Goal: Transaction & Acquisition: Book appointment/travel/reservation

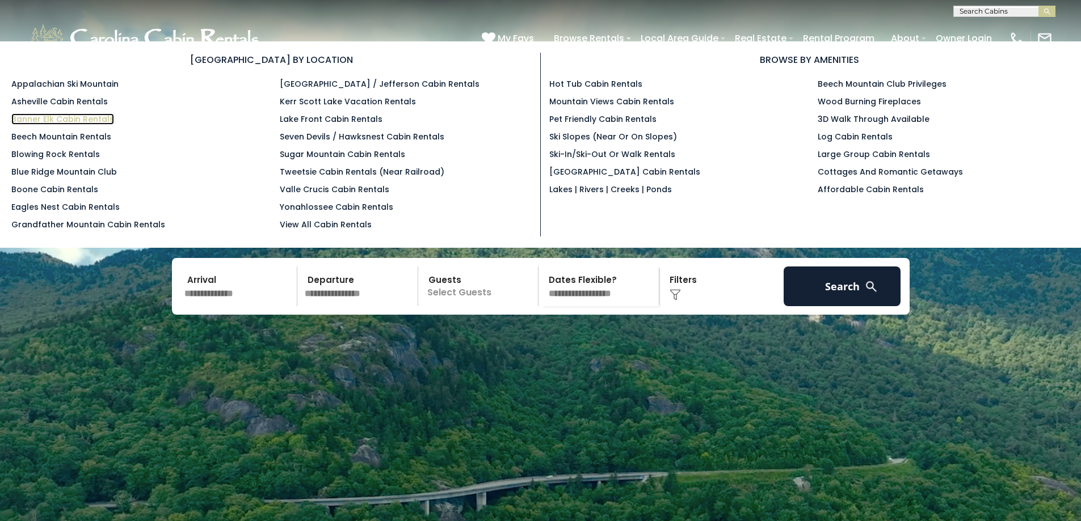
click at [56, 120] on link "Banner Elk Cabin Rentals" at bounding box center [62, 118] width 103 height 11
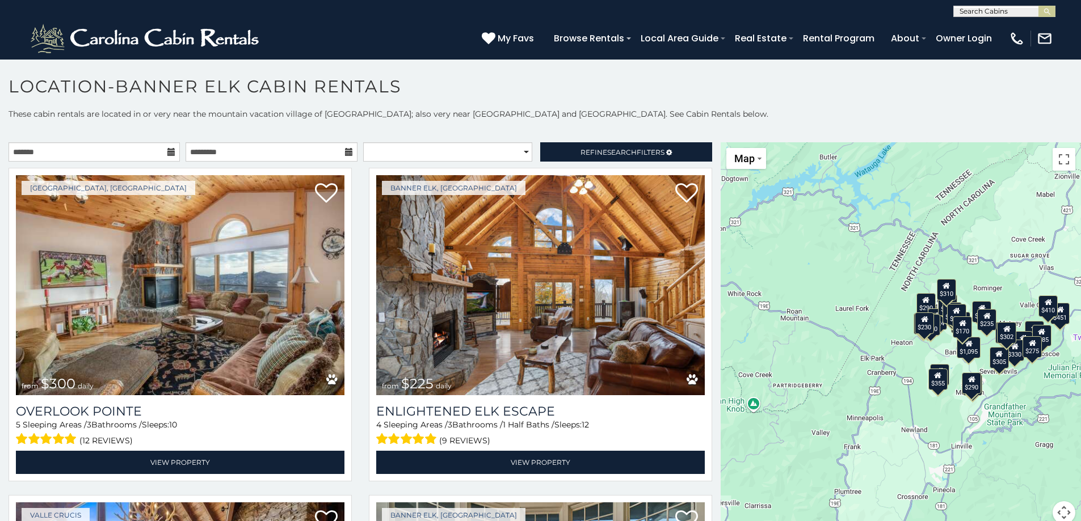
click at [168, 149] on icon at bounding box center [171, 152] width 8 height 8
click at [168, 151] on icon at bounding box center [171, 152] width 8 height 8
click at [159, 154] on input "text" at bounding box center [94, 151] width 171 height 19
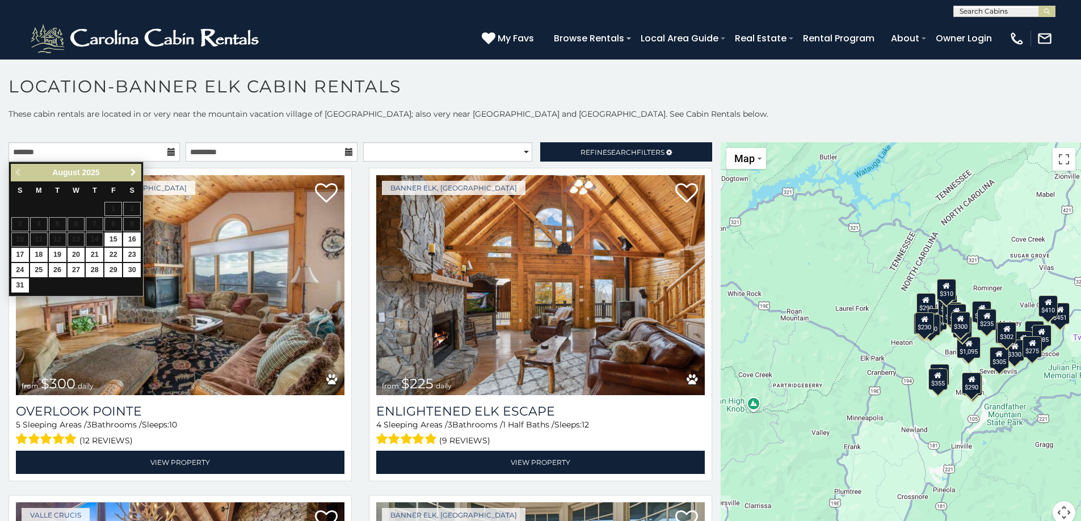
click at [134, 176] on span "Next" at bounding box center [133, 172] width 9 height 9
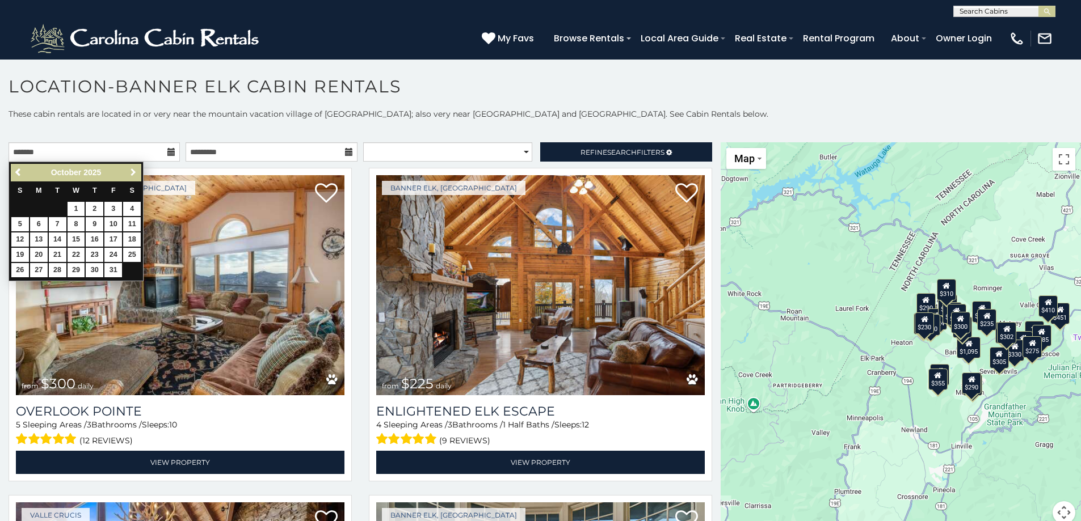
click at [134, 176] on span "Next" at bounding box center [133, 172] width 9 height 9
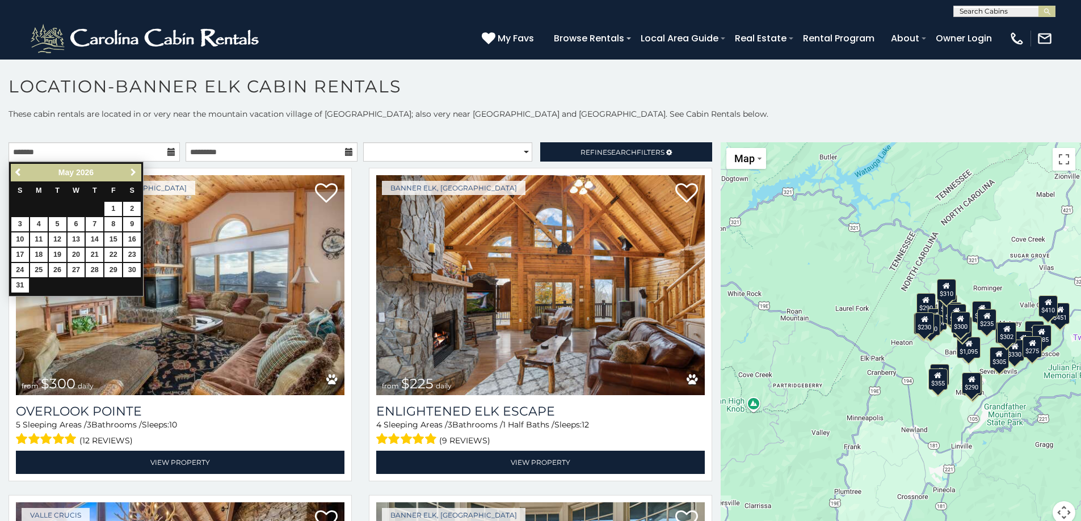
click at [134, 176] on span "Next" at bounding box center [133, 172] width 9 height 9
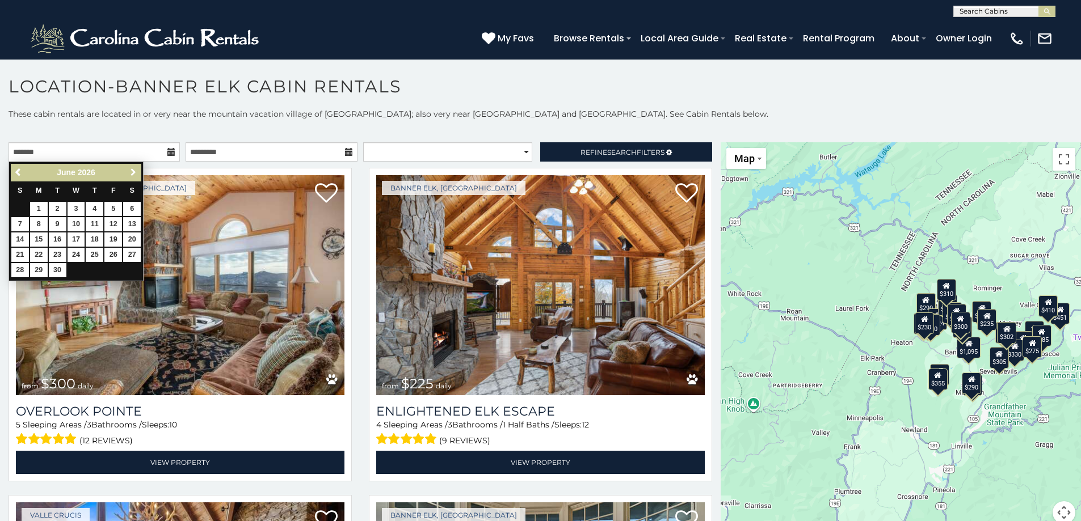
click at [134, 176] on span "Next" at bounding box center [133, 172] width 9 height 9
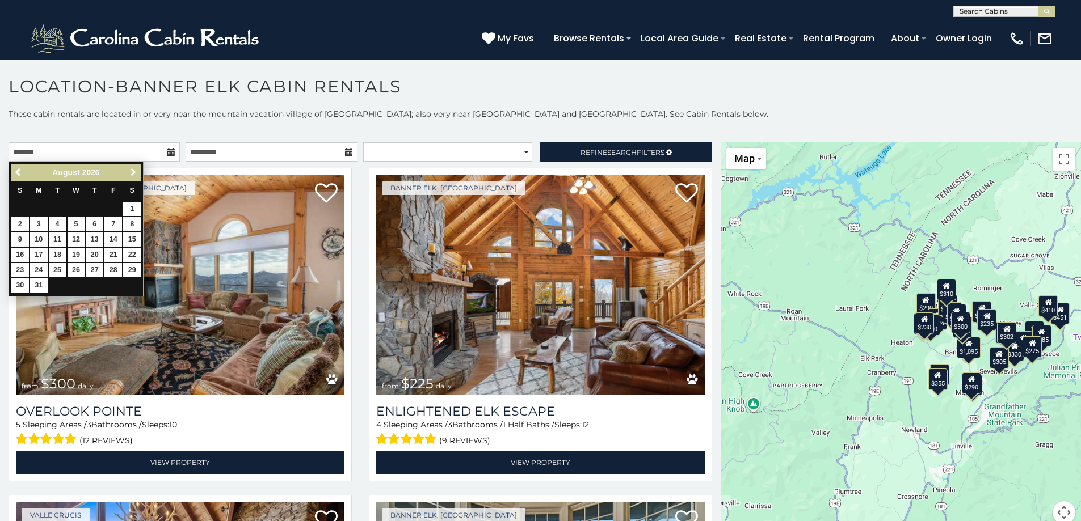
click at [134, 176] on span "Next" at bounding box center [133, 172] width 9 height 9
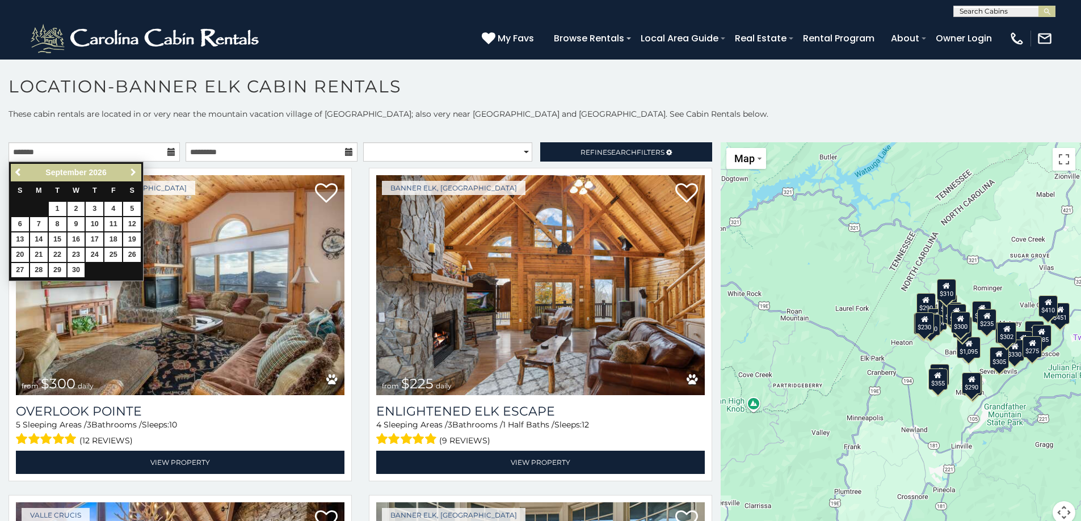
click at [134, 176] on span "Next" at bounding box center [133, 172] width 9 height 9
click at [78, 257] on link "23" at bounding box center [77, 255] width 18 height 14
type input "**********"
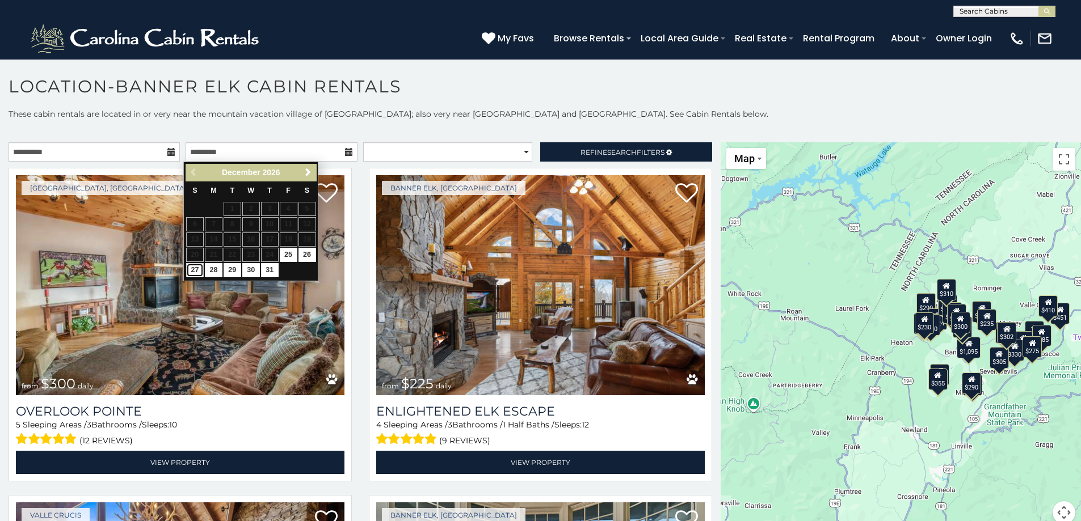
click at [199, 272] on link "27" at bounding box center [195, 270] width 18 height 14
type input "**********"
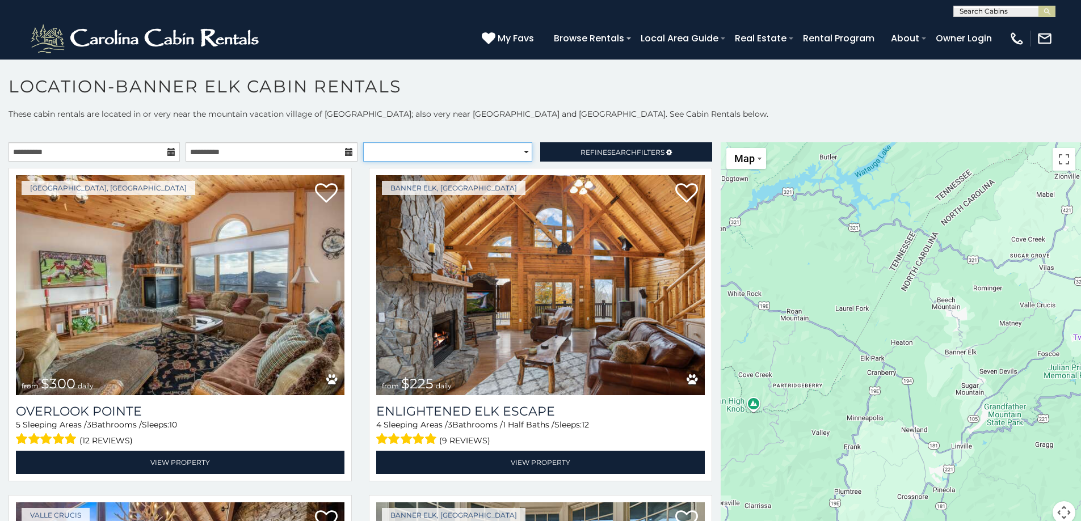
click at [438, 149] on select "**********" at bounding box center [447, 151] width 169 height 19
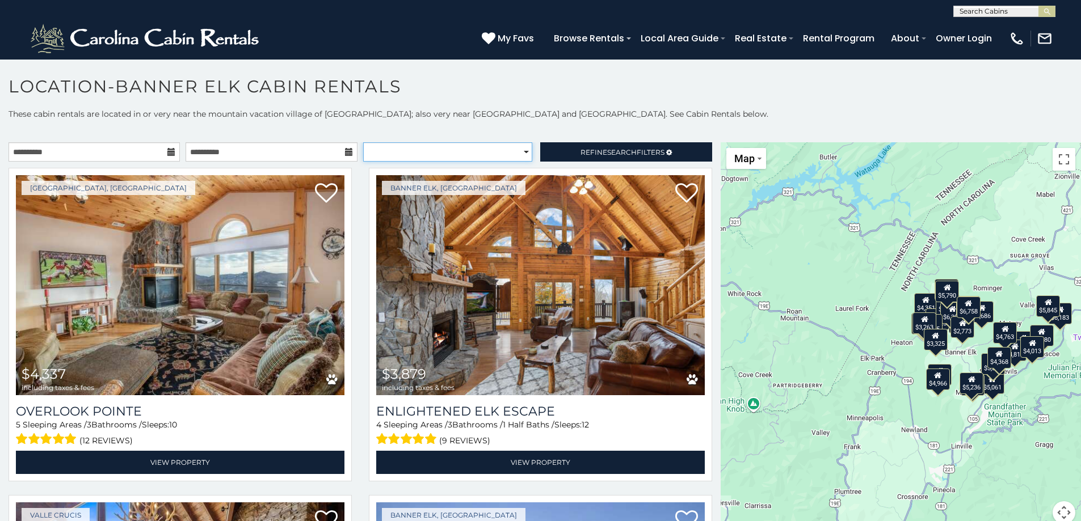
click at [438, 149] on select "**********" at bounding box center [447, 151] width 169 height 19
click at [581, 149] on span "Refine Search Filters" at bounding box center [623, 152] width 84 height 9
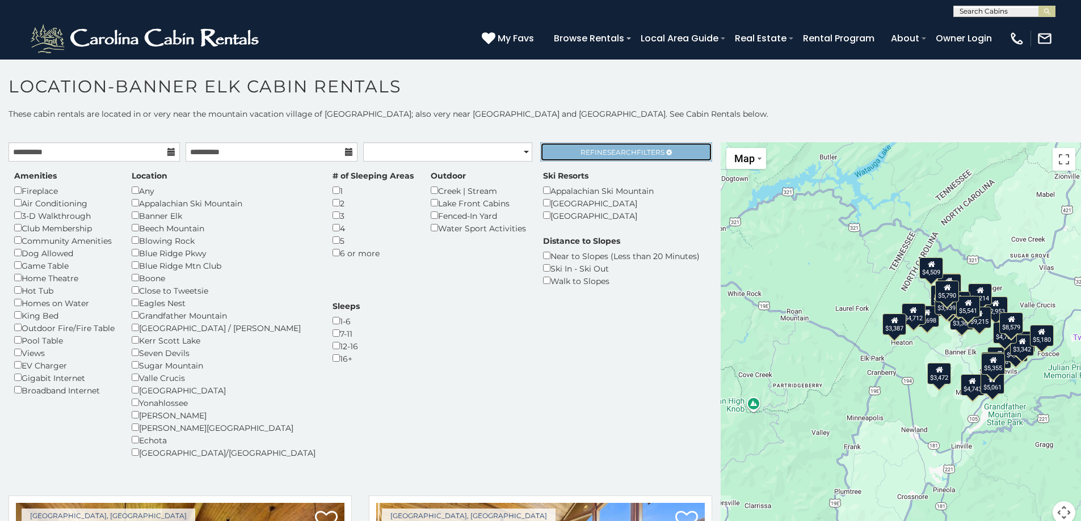
click at [583, 154] on span "Refine Search Filters" at bounding box center [623, 152] width 84 height 9
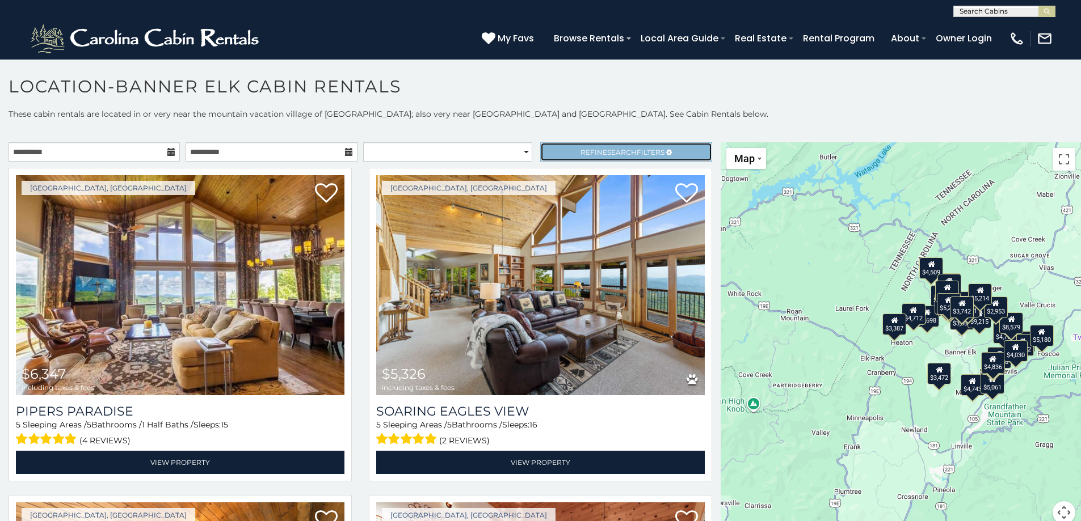
click at [615, 158] on link "Refine Search Filters" at bounding box center [625, 151] width 171 height 19
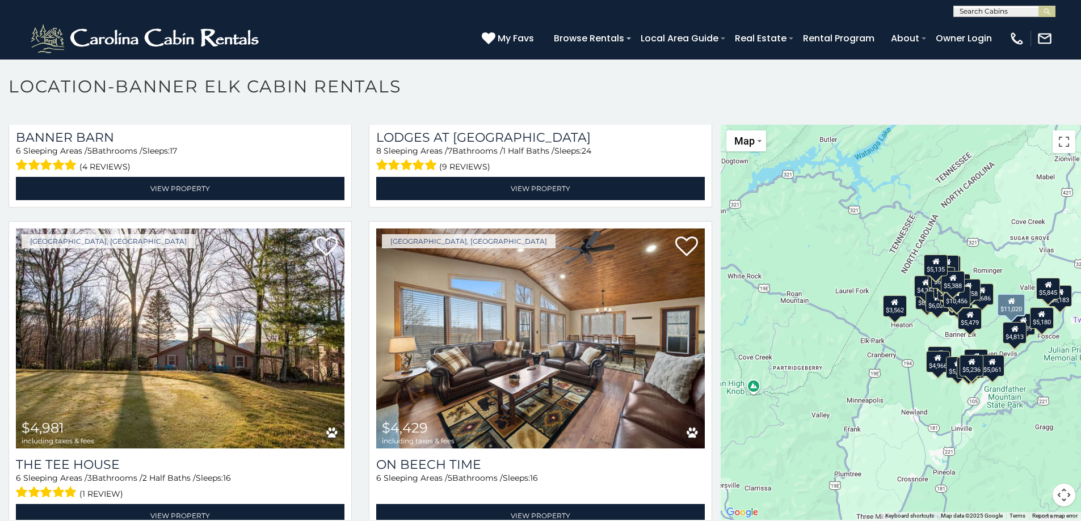
scroll to position [27, 0]
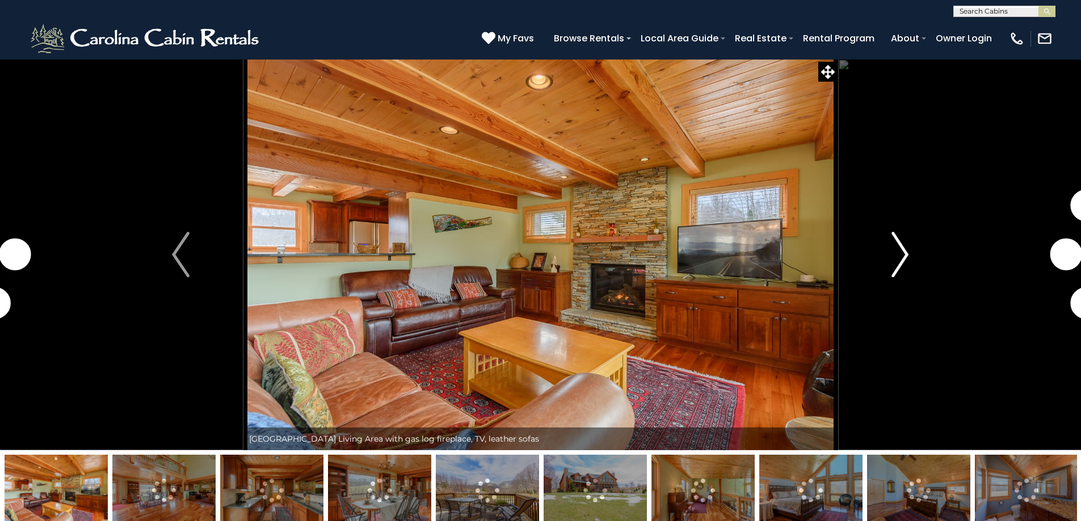
click at [900, 266] on img "Next" at bounding box center [899, 254] width 17 height 45
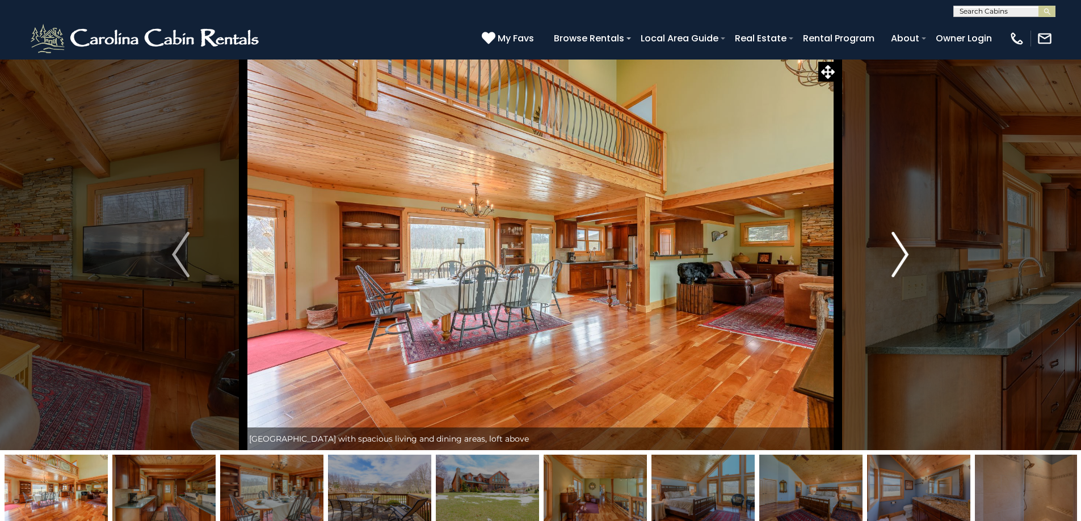
click at [899, 267] on img "Next" at bounding box center [899, 254] width 17 height 45
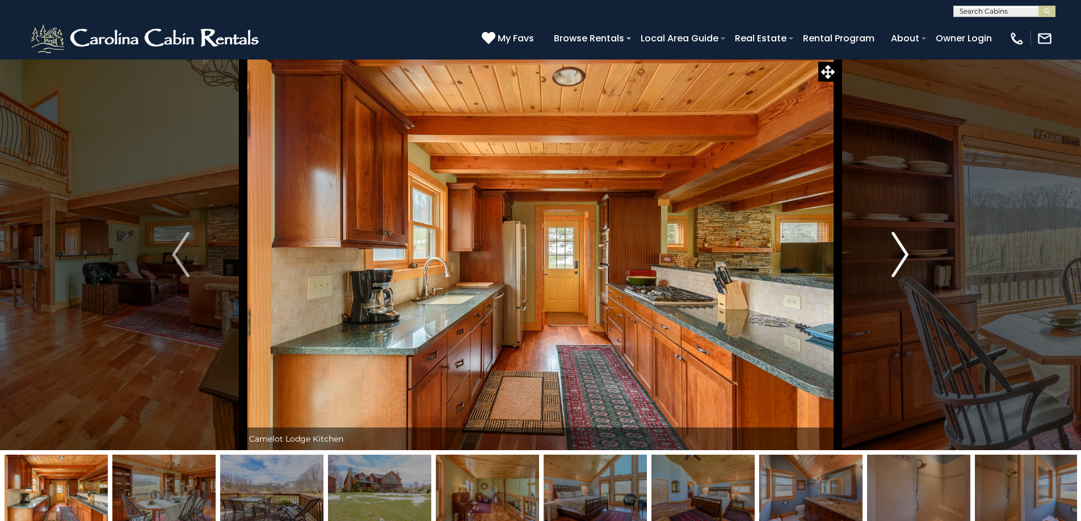
click at [899, 267] on img "Next" at bounding box center [899, 254] width 17 height 45
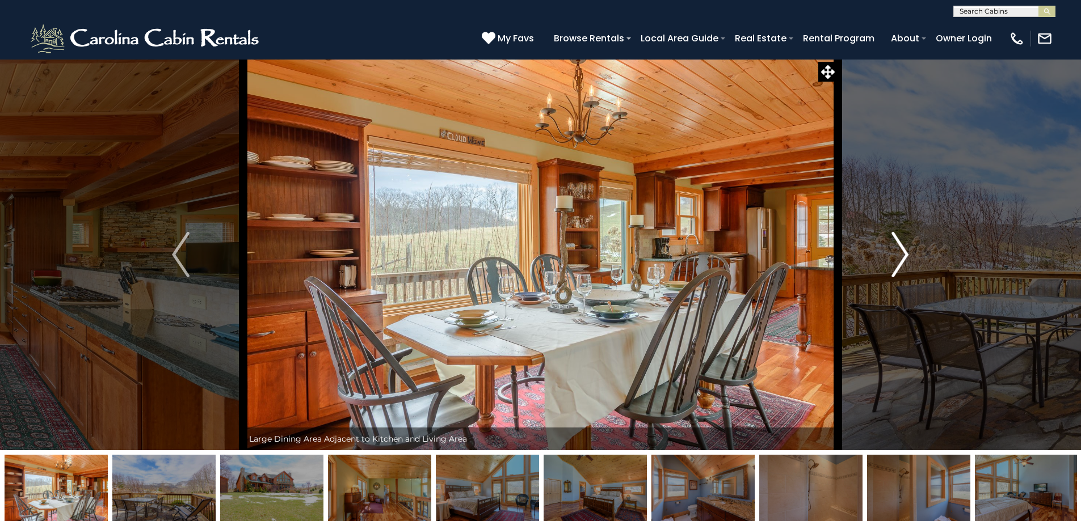
click at [899, 267] on img "Next" at bounding box center [899, 254] width 17 height 45
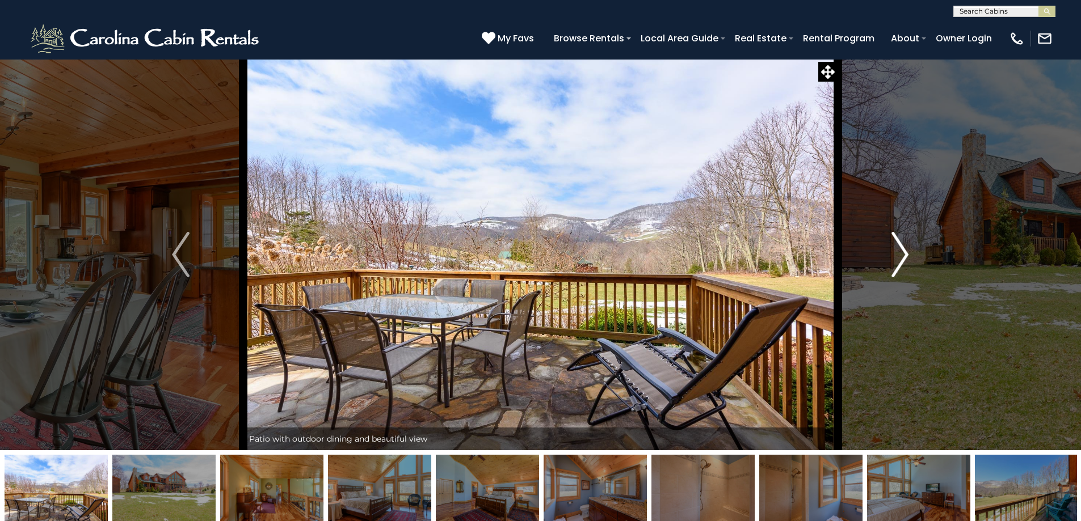
click at [899, 267] on img "Next" at bounding box center [899, 254] width 17 height 45
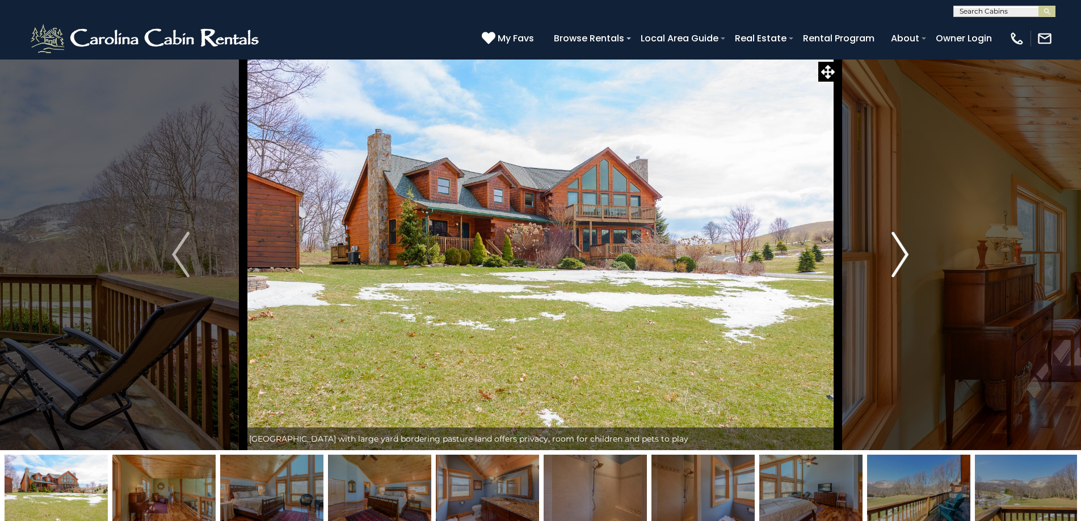
click at [899, 267] on img "Next" at bounding box center [899, 254] width 17 height 45
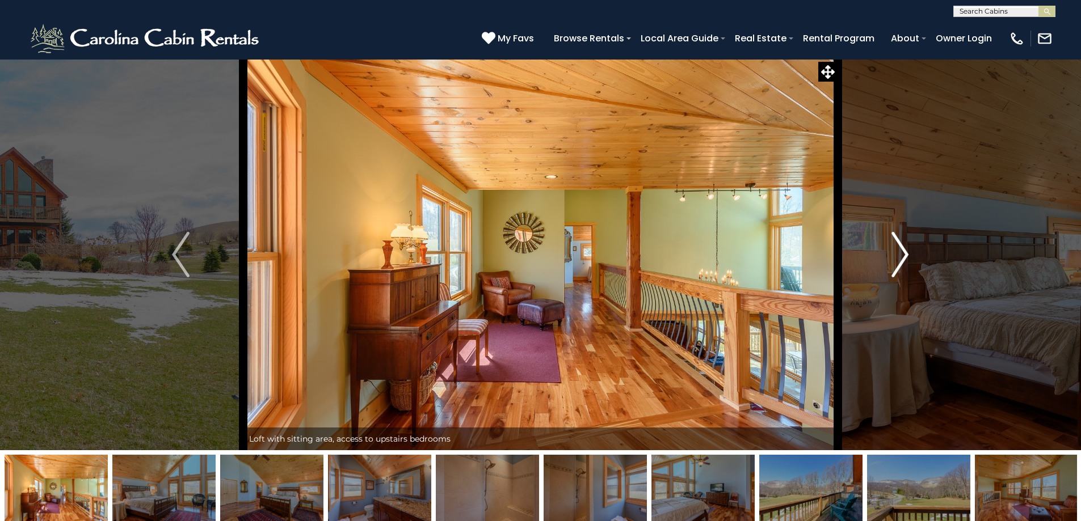
click at [899, 267] on img "Next" at bounding box center [899, 254] width 17 height 45
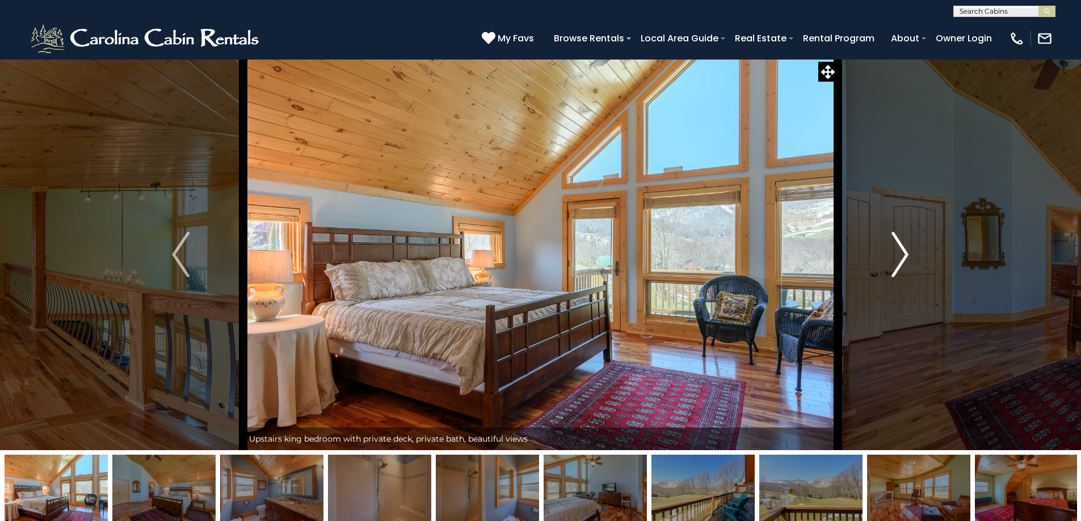
click at [899, 267] on img "Next" at bounding box center [899, 254] width 17 height 45
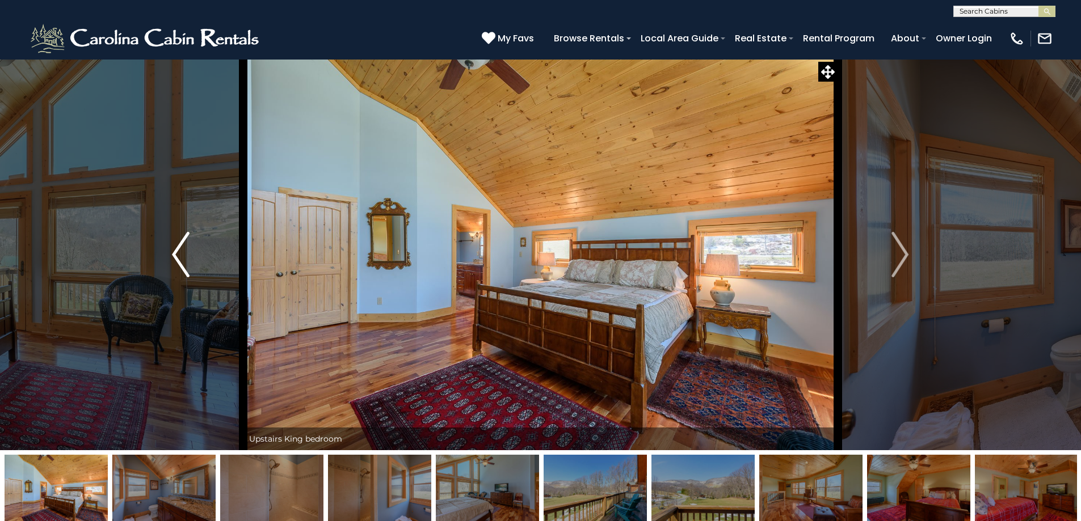
click at [191, 270] on button "Previous" at bounding box center [180, 255] width 125 height 392
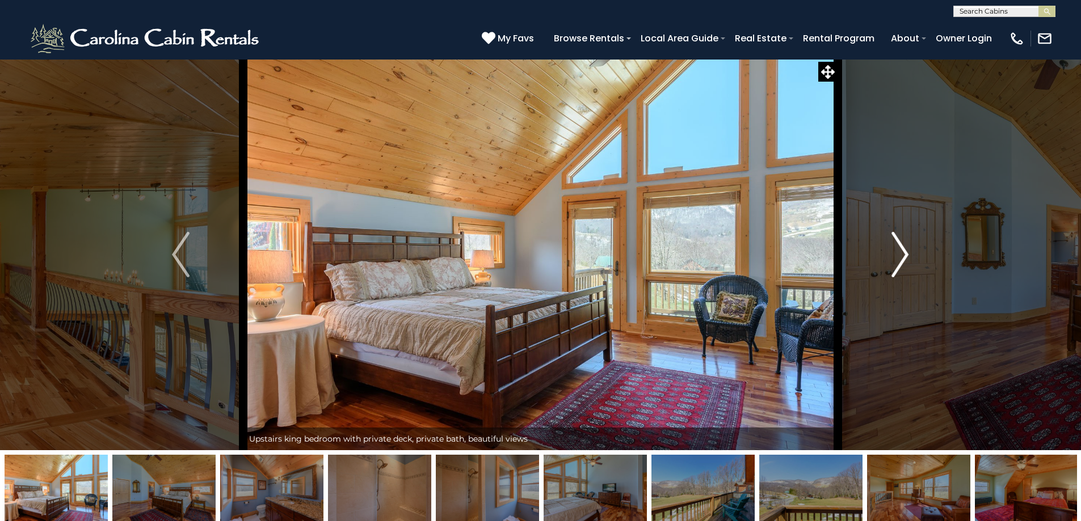
click at [894, 260] on img "Next" at bounding box center [899, 254] width 17 height 45
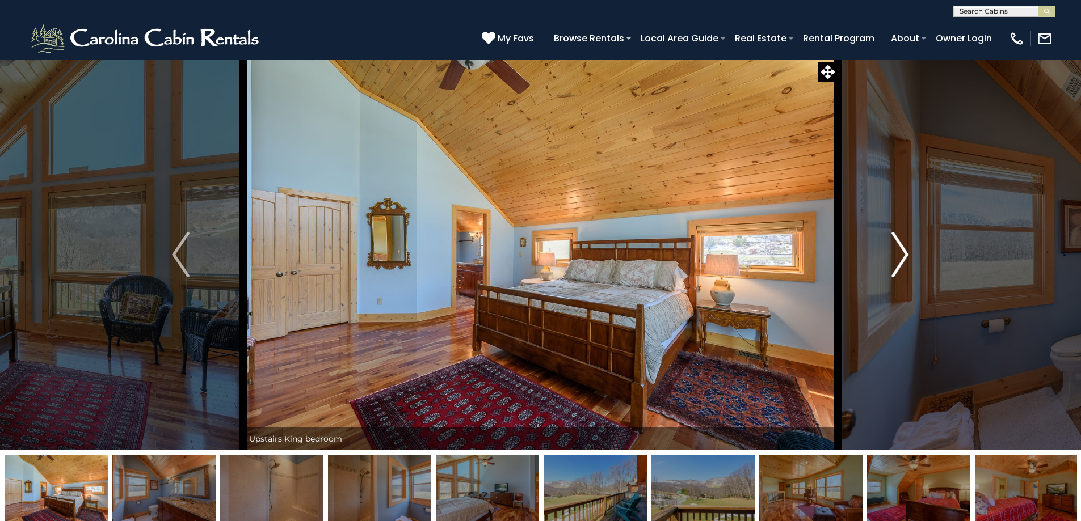
click at [889, 259] on button "Next" at bounding box center [900, 255] width 125 height 392
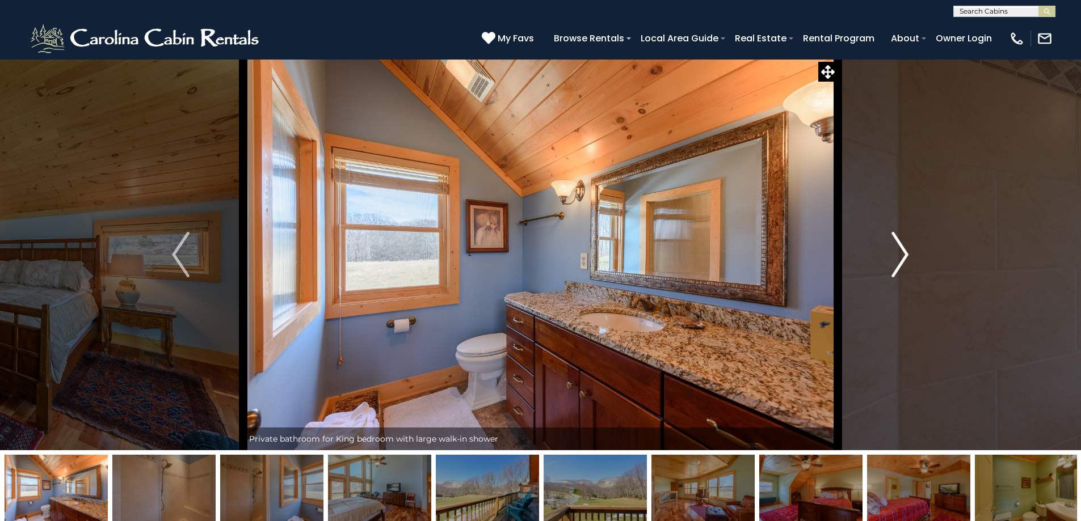
click at [889, 259] on button "Next" at bounding box center [900, 255] width 125 height 392
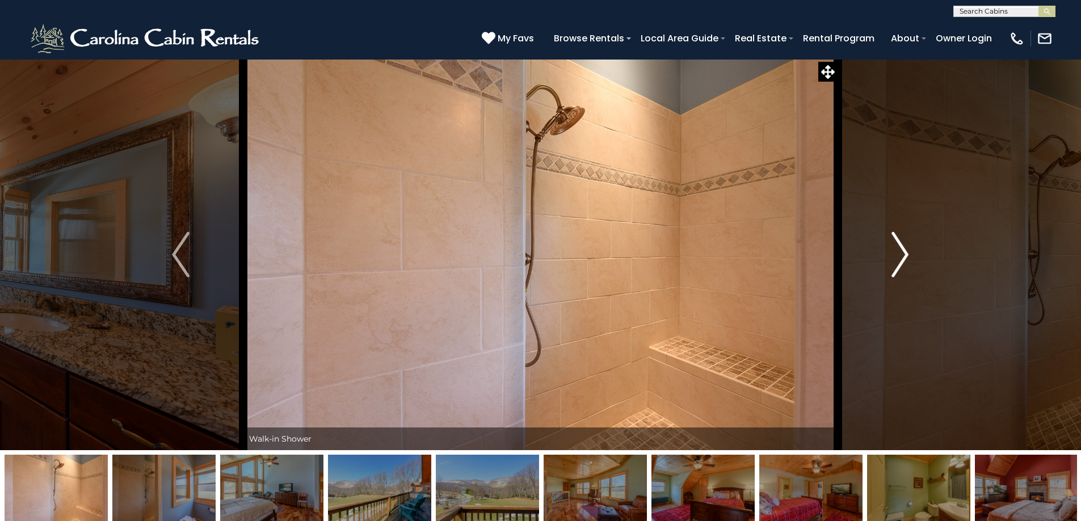
click at [889, 259] on button "Next" at bounding box center [900, 255] width 125 height 392
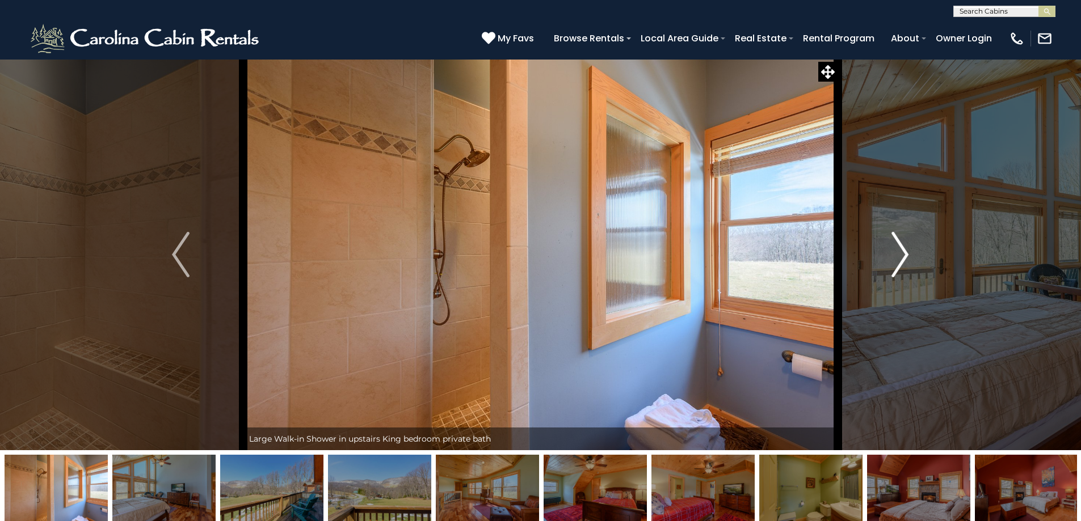
click at [889, 259] on button "Next" at bounding box center [900, 255] width 125 height 392
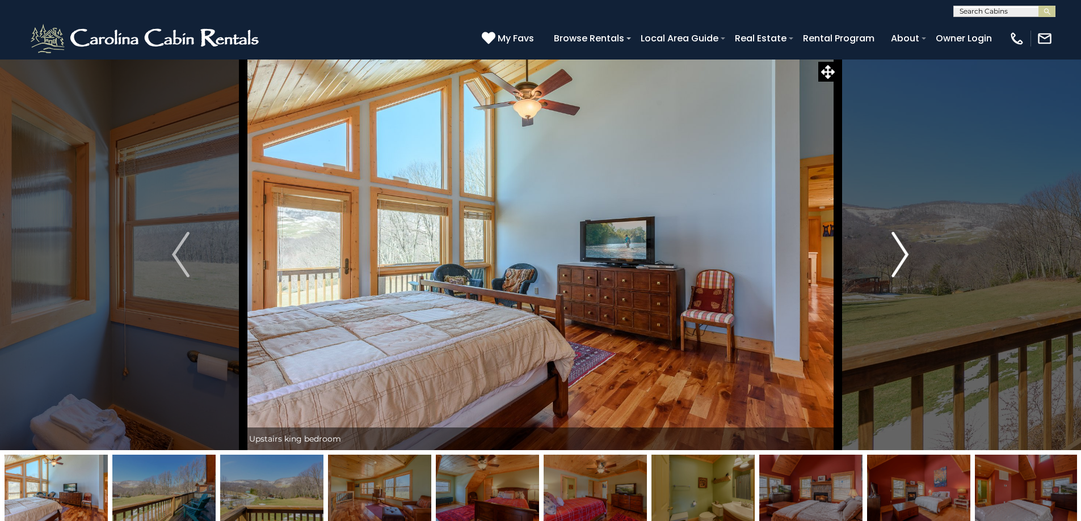
click at [889, 259] on button "Next" at bounding box center [900, 255] width 125 height 392
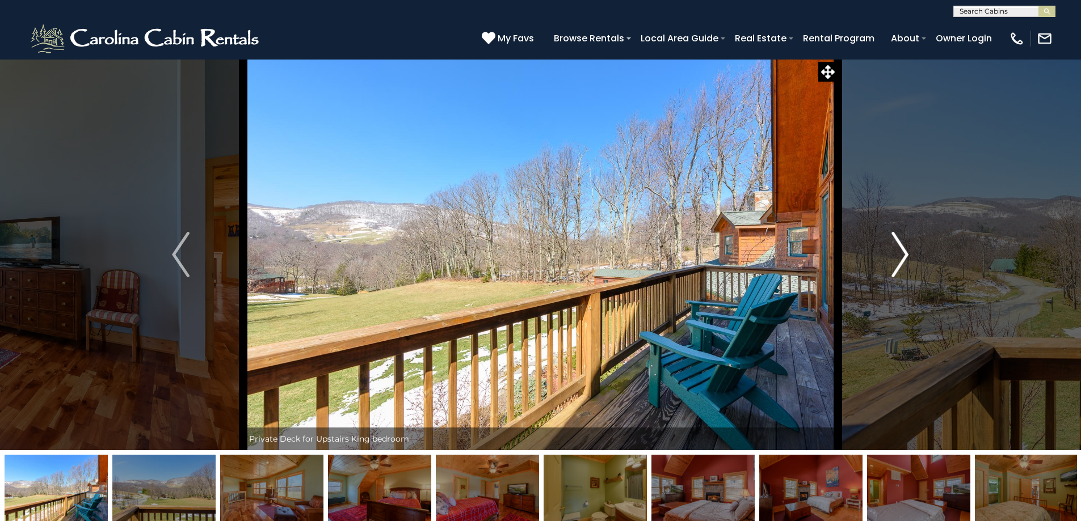
click at [889, 259] on button "Next" at bounding box center [900, 255] width 125 height 392
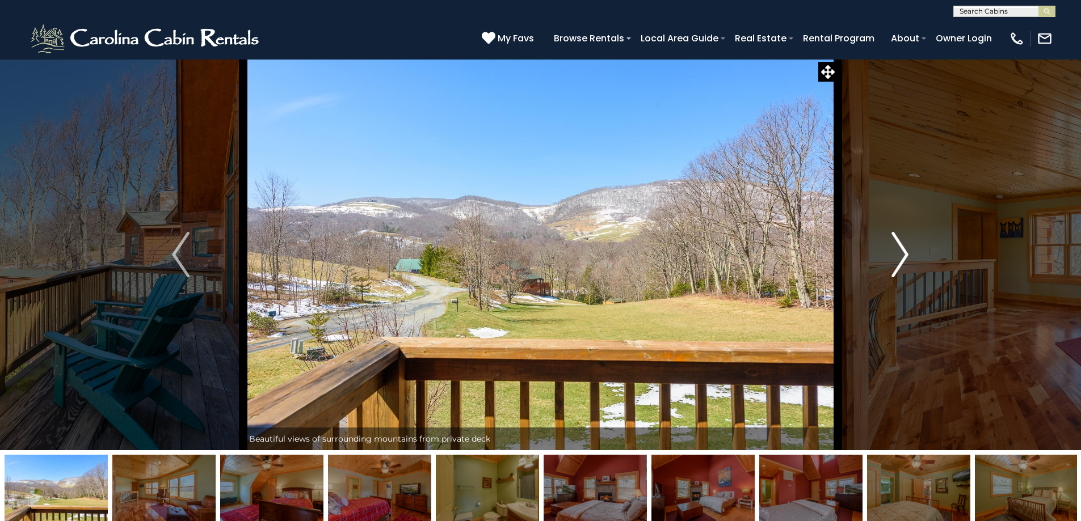
click at [889, 259] on button "Next" at bounding box center [900, 255] width 125 height 392
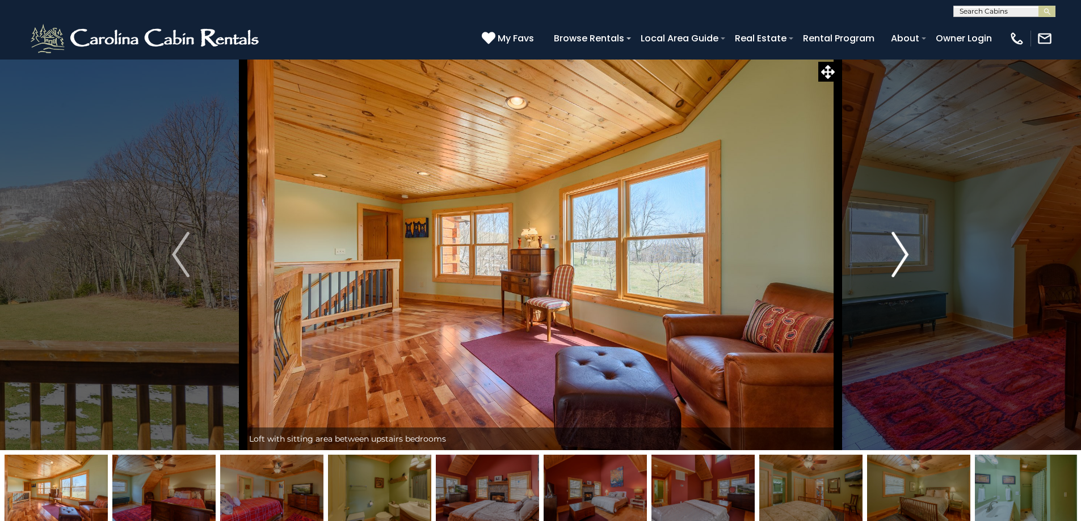
click at [889, 259] on button "Next" at bounding box center [900, 255] width 125 height 392
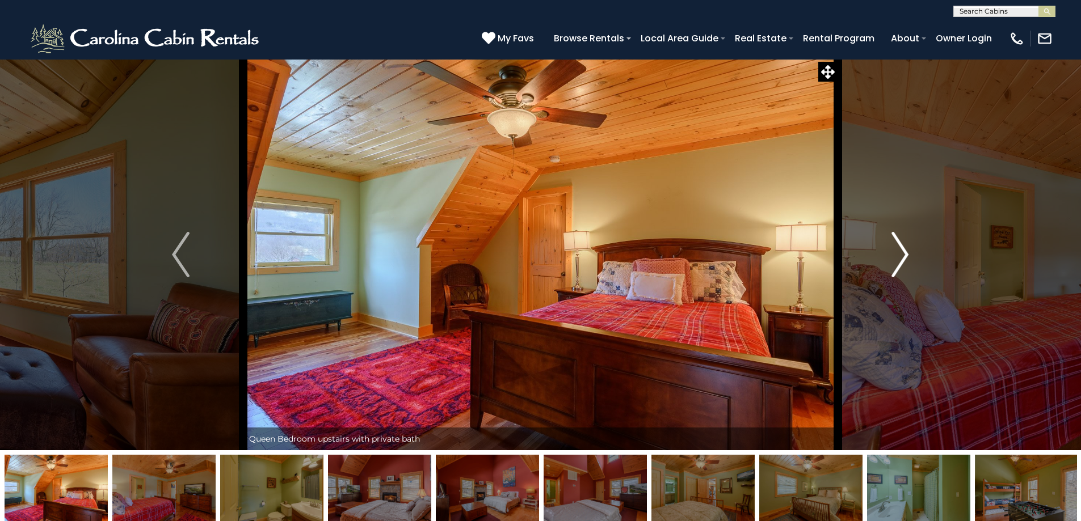
click at [889, 259] on button "Next" at bounding box center [900, 255] width 125 height 392
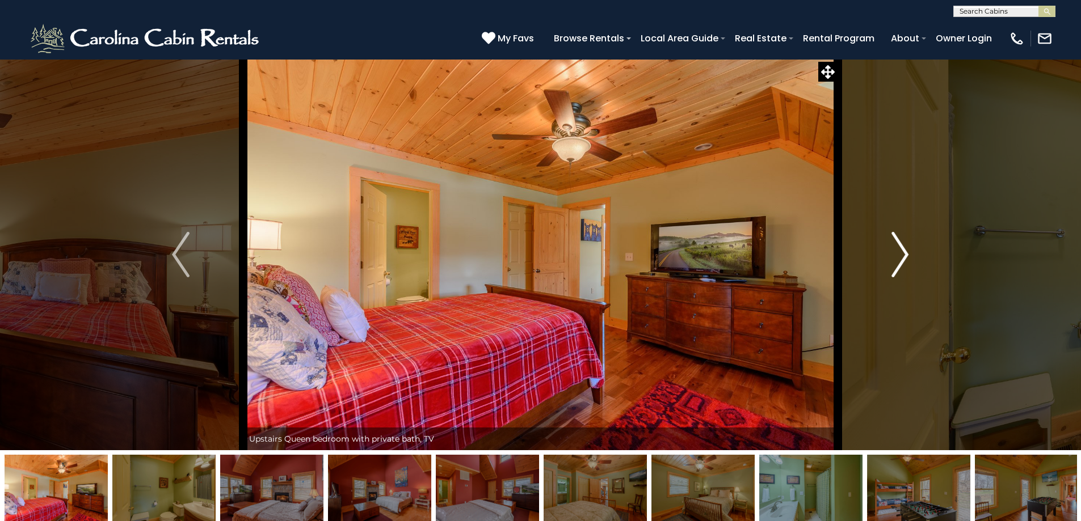
click at [889, 259] on button "Next" at bounding box center [900, 255] width 125 height 392
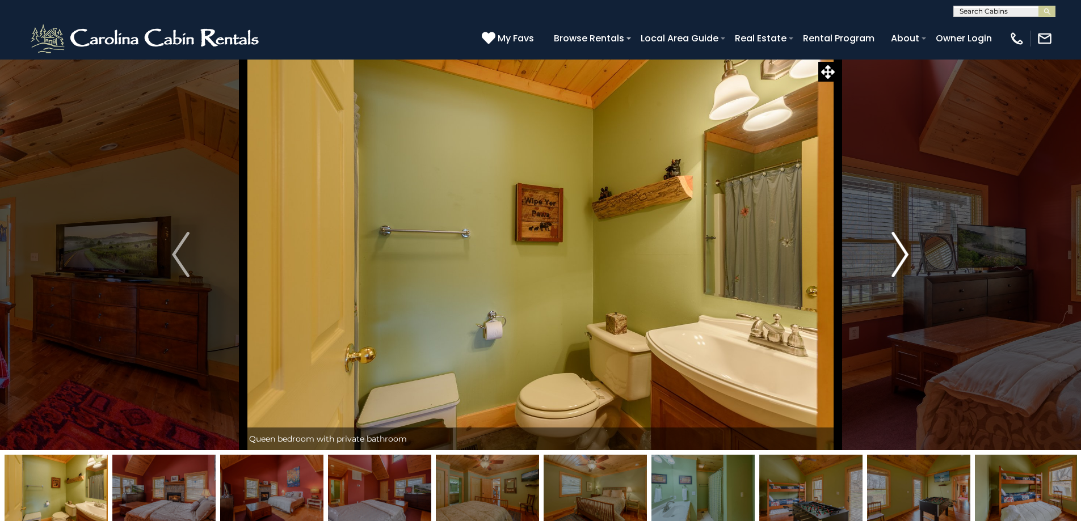
click at [889, 259] on button "Next" at bounding box center [900, 255] width 125 height 392
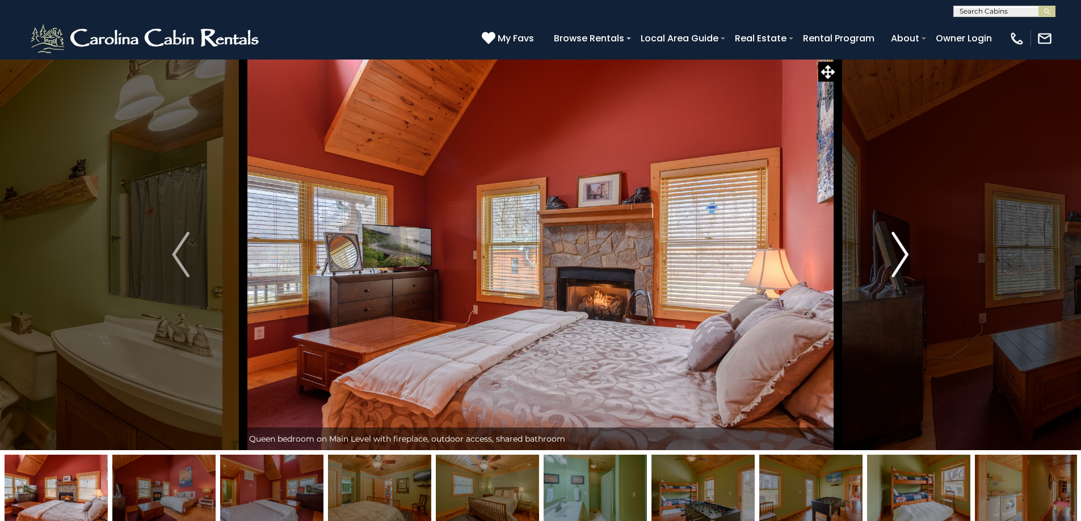
click at [889, 259] on button "Next" at bounding box center [900, 255] width 125 height 392
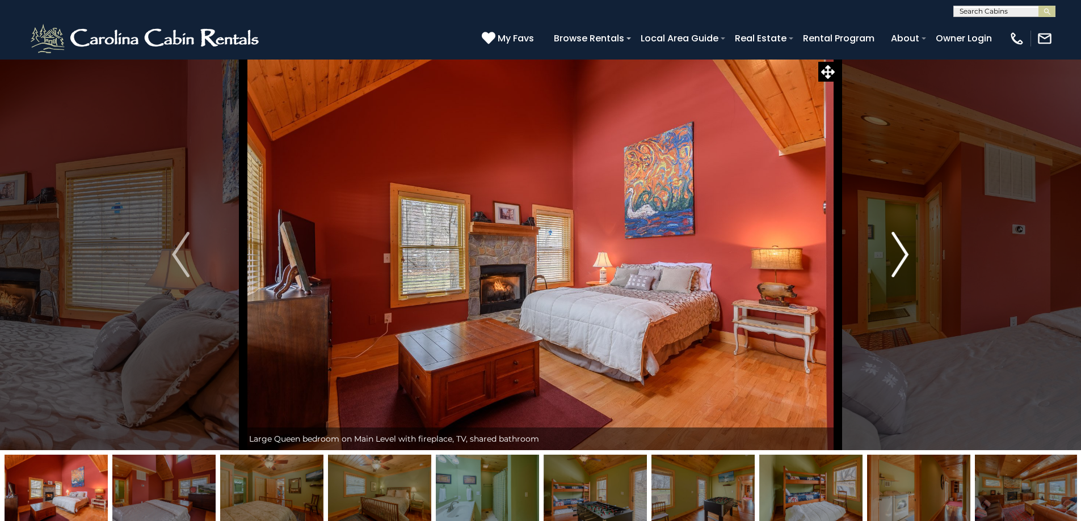
click at [889, 259] on button "Next" at bounding box center [900, 255] width 125 height 392
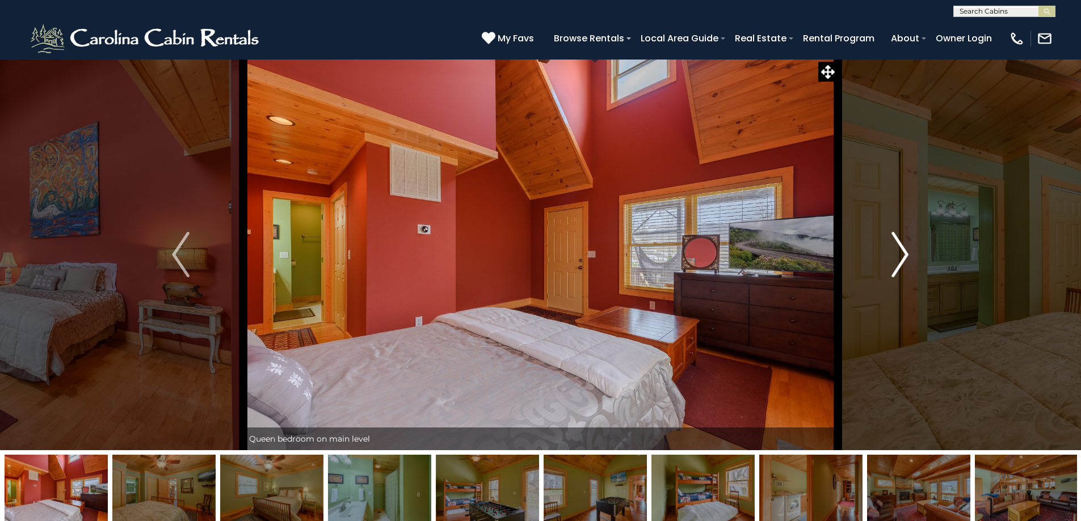
click at [889, 259] on button "Next" at bounding box center [900, 255] width 125 height 392
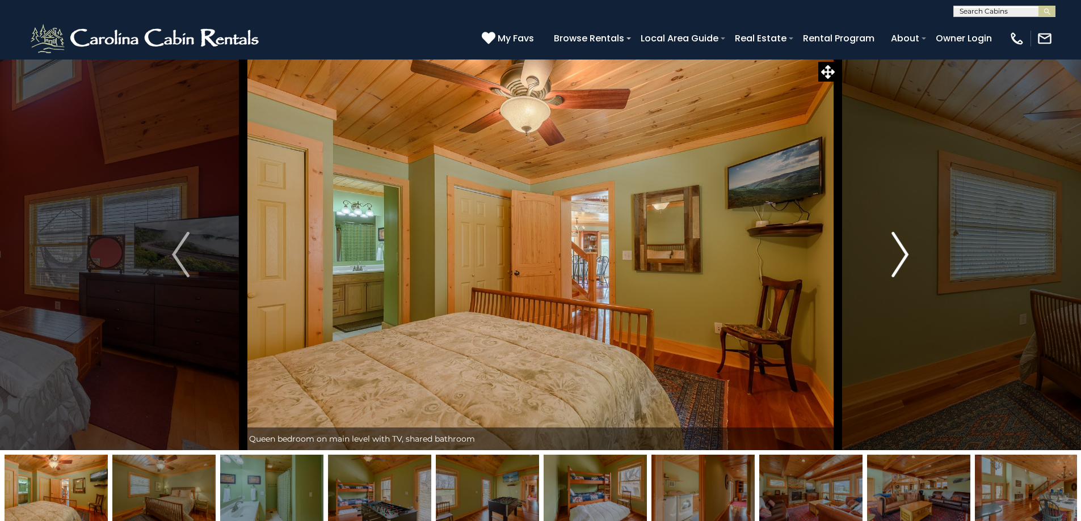
click at [889, 259] on button "Next" at bounding box center [900, 255] width 125 height 392
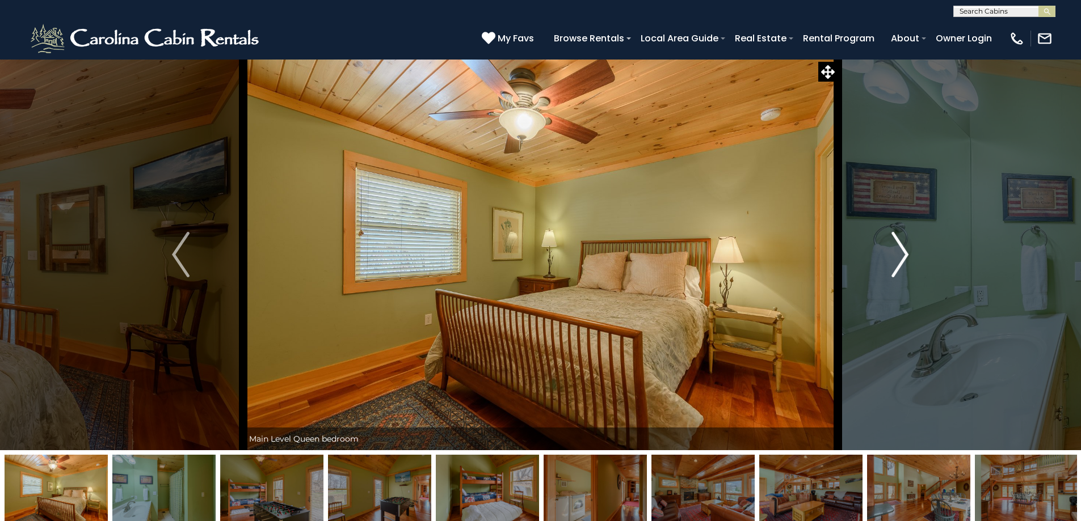
click at [889, 259] on button "Next" at bounding box center [900, 255] width 125 height 392
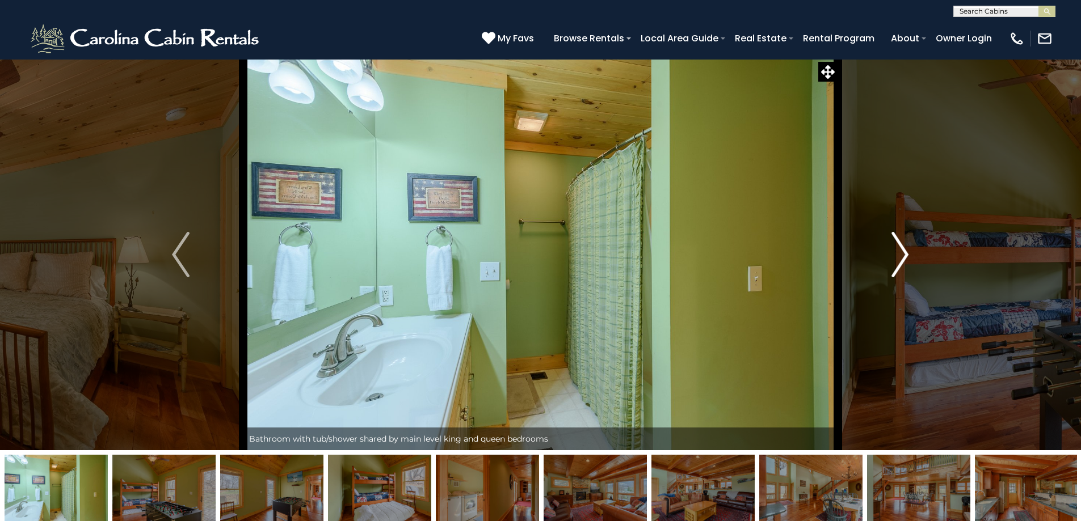
click at [889, 259] on button "Next" at bounding box center [900, 255] width 125 height 392
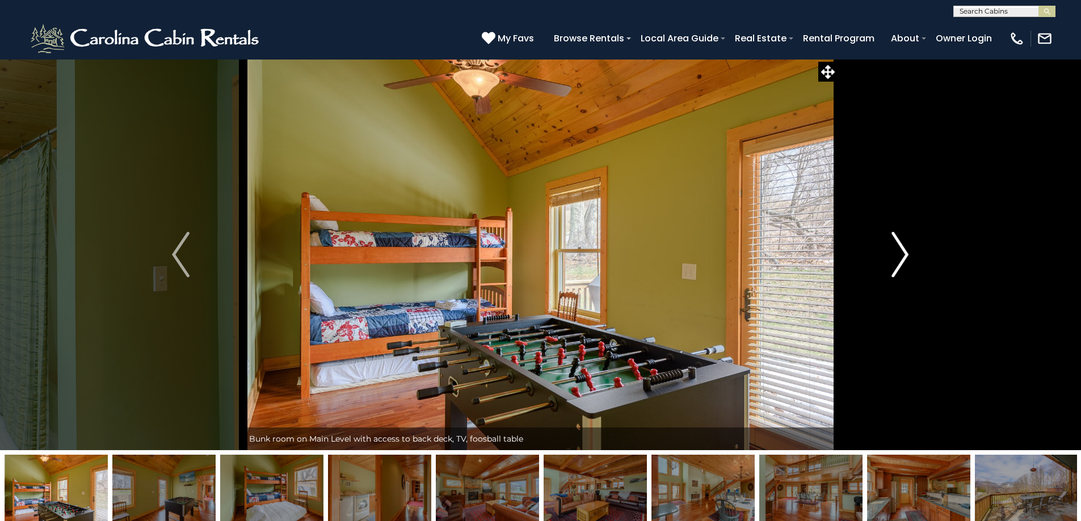
click at [889, 259] on button "Next" at bounding box center [900, 255] width 125 height 392
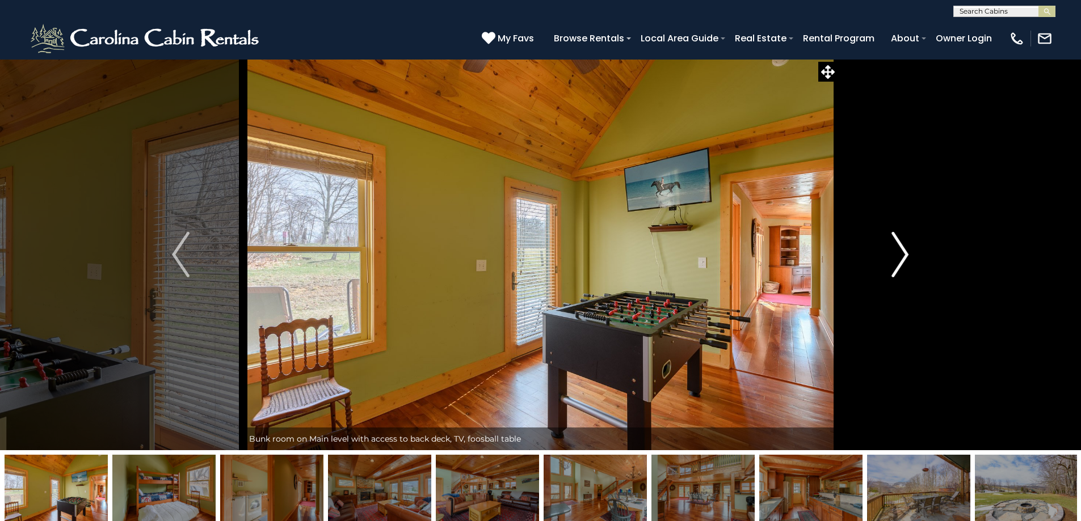
click at [889, 259] on button "Next" at bounding box center [900, 255] width 125 height 392
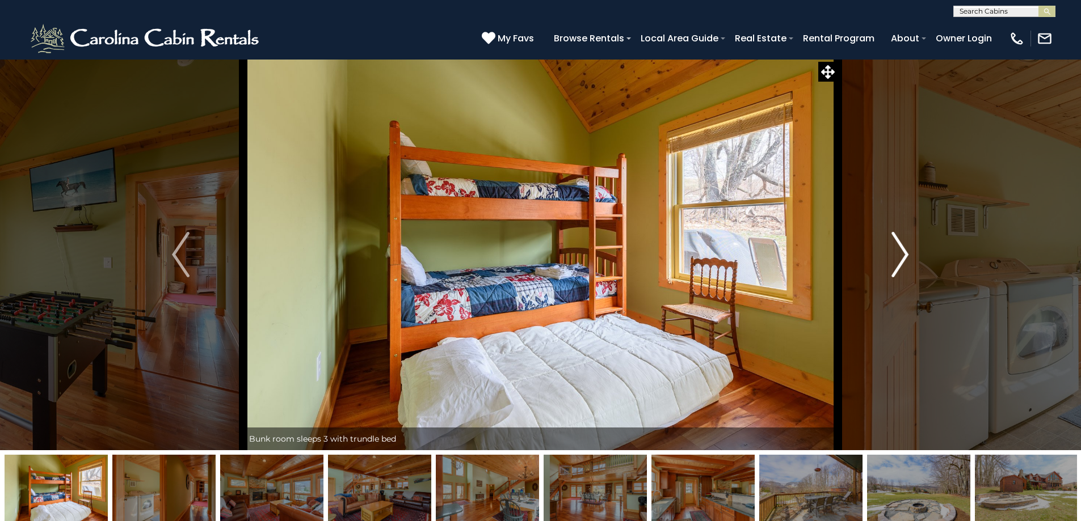
click at [889, 259] on button "Next" at bounding box center [900, 255] width 125 height 392
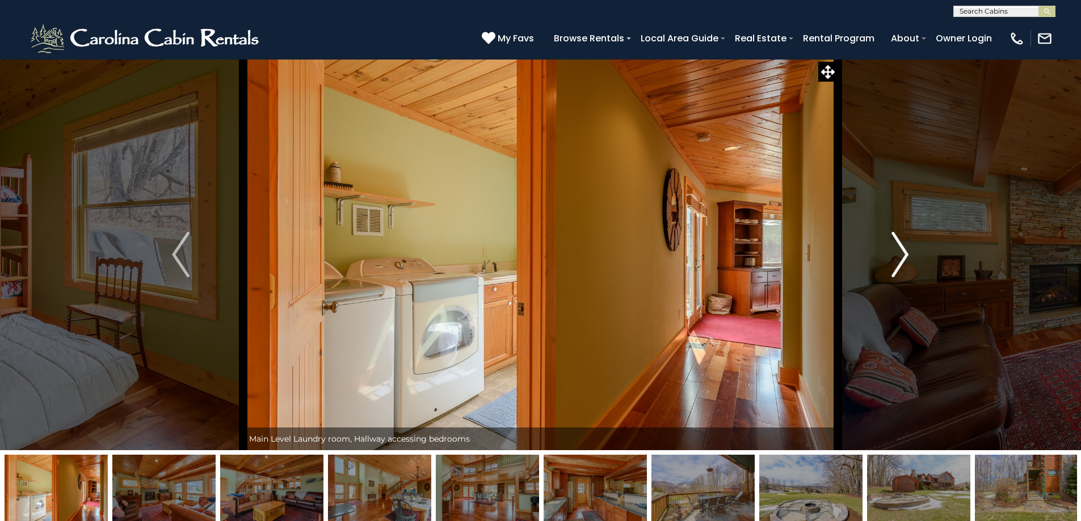
click at [889, 259] on button "Next" at bounding box center [900, 255] width 125 height 392
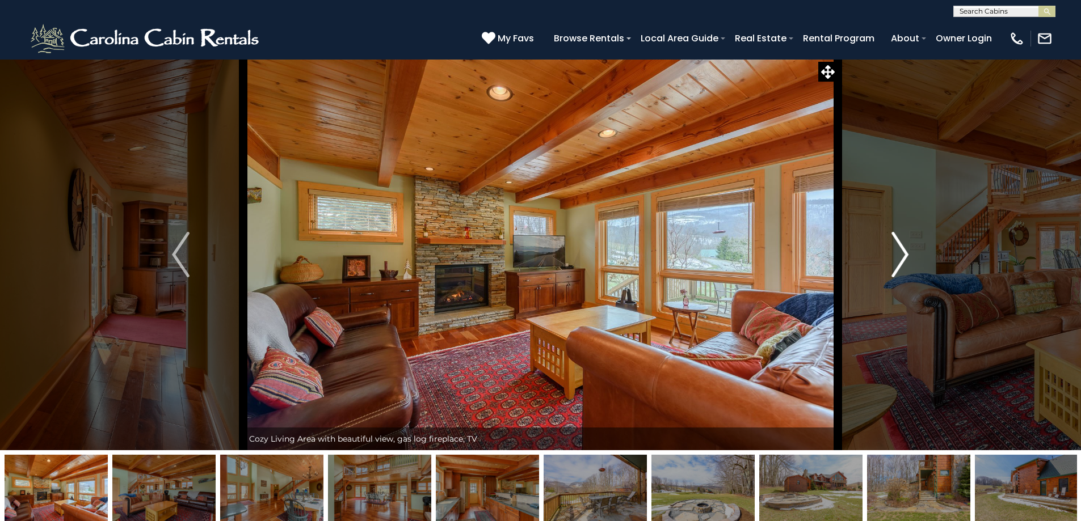
click at [889, 259] on button "Next" at bounding box center [900, 255] width 125 height 392
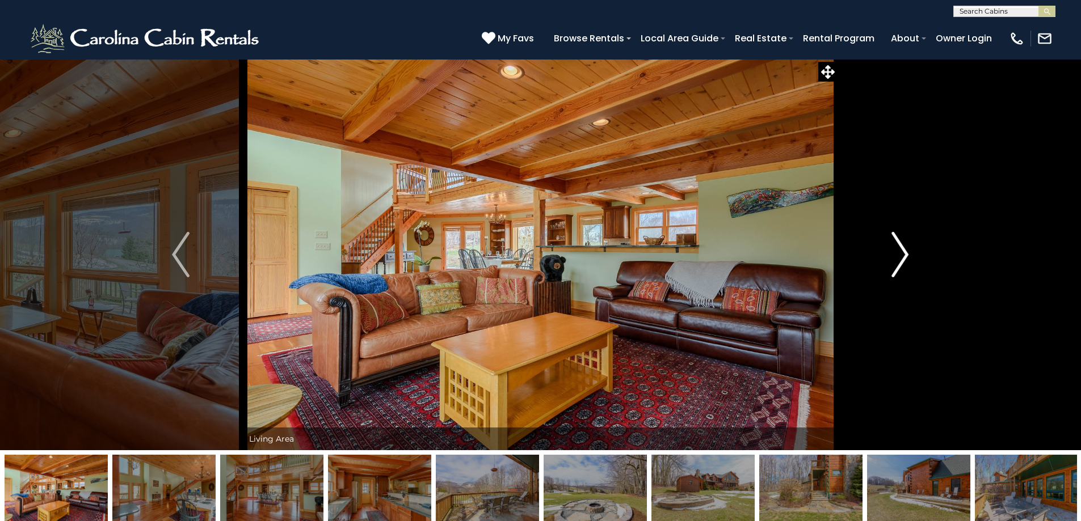
click at [889, 259] on button "Next" at bounding box center [900, 255] width 125 height 392
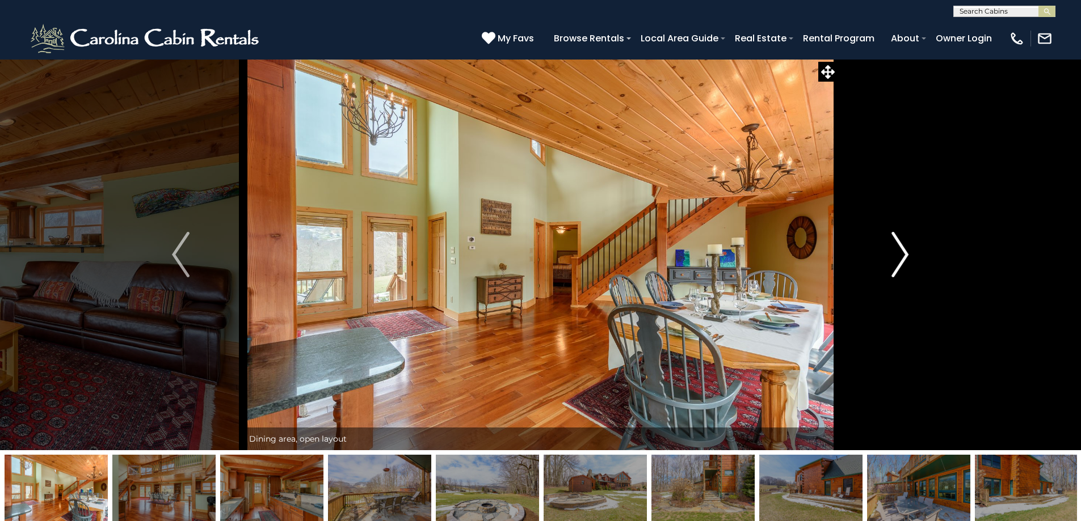
click at [889, 259] on button "Next" at bounding box center [900, 255] width 125 height 392
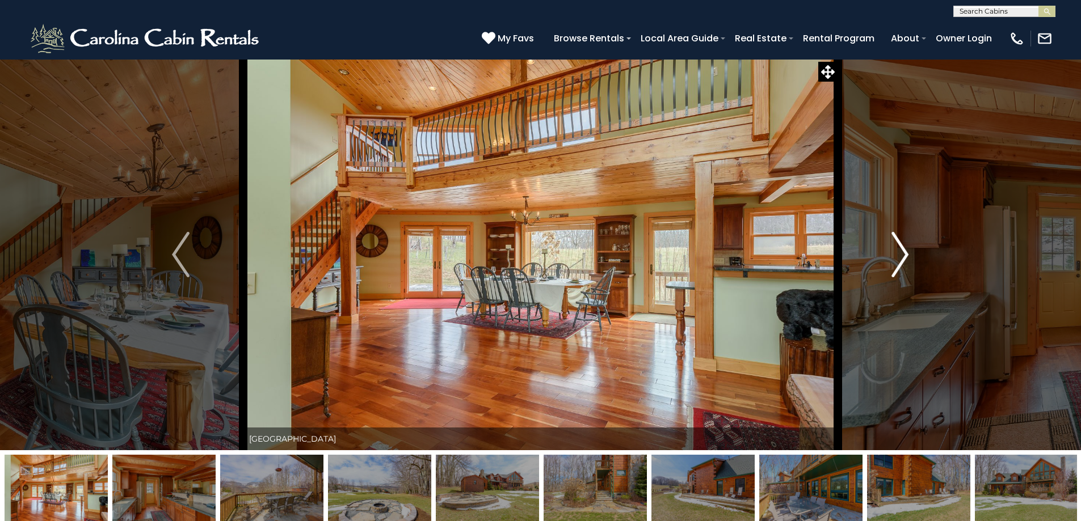
click at [889, 259] on button "Next" at bounding box center [900, 255] width 125 height 392
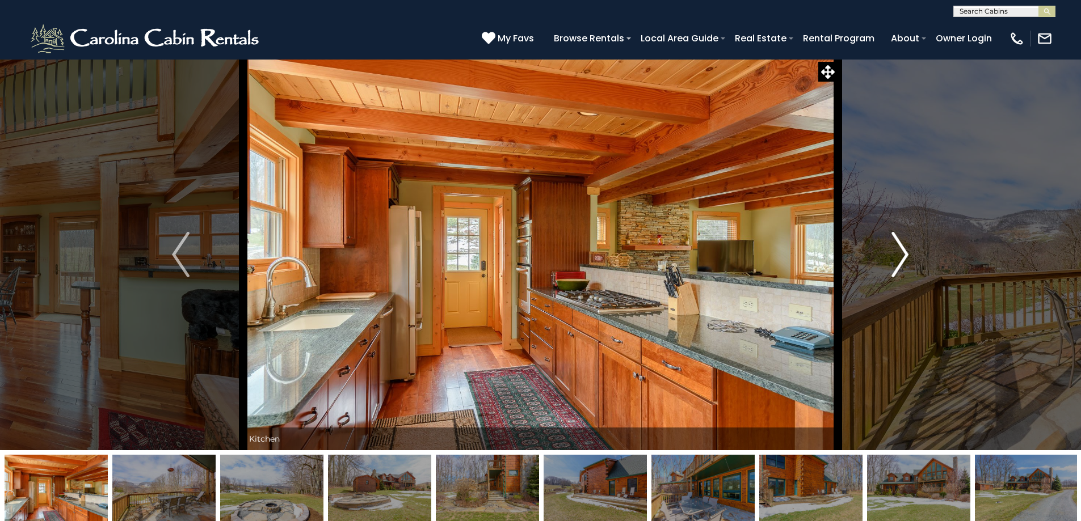
click at [889, 259] on button "Next" at bounding box center [900, 255] width 125 height 392
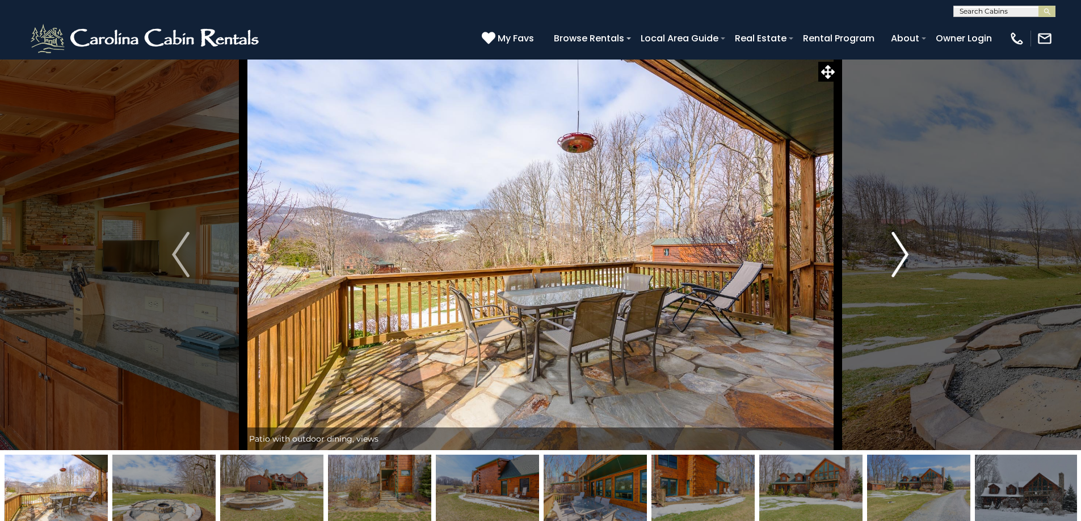
click at [889, 259] on button "Next" at bounding box center [900, 255] width 125 height 392
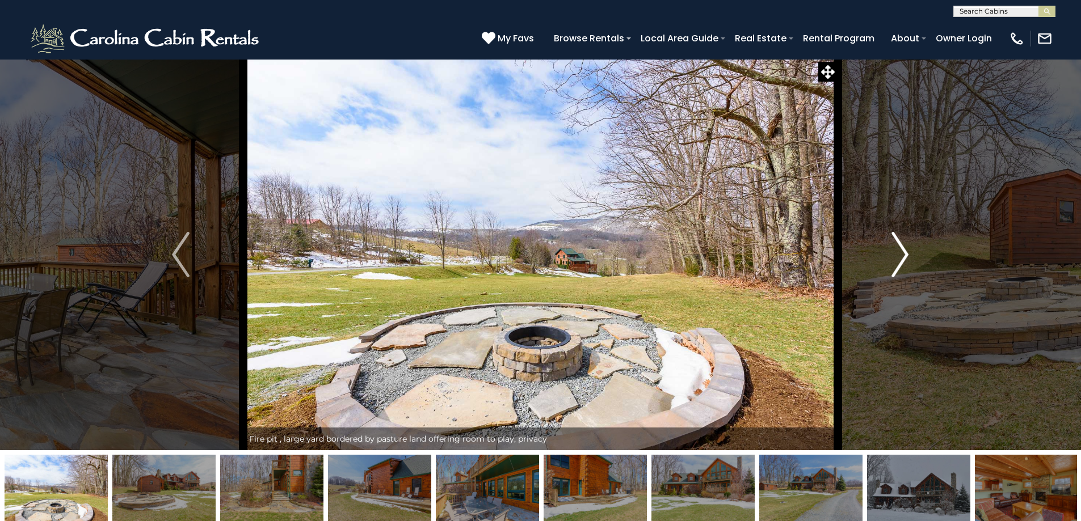
click at [889, 259] on button "Next" at bounding box center [900, 255] width 125 height 392
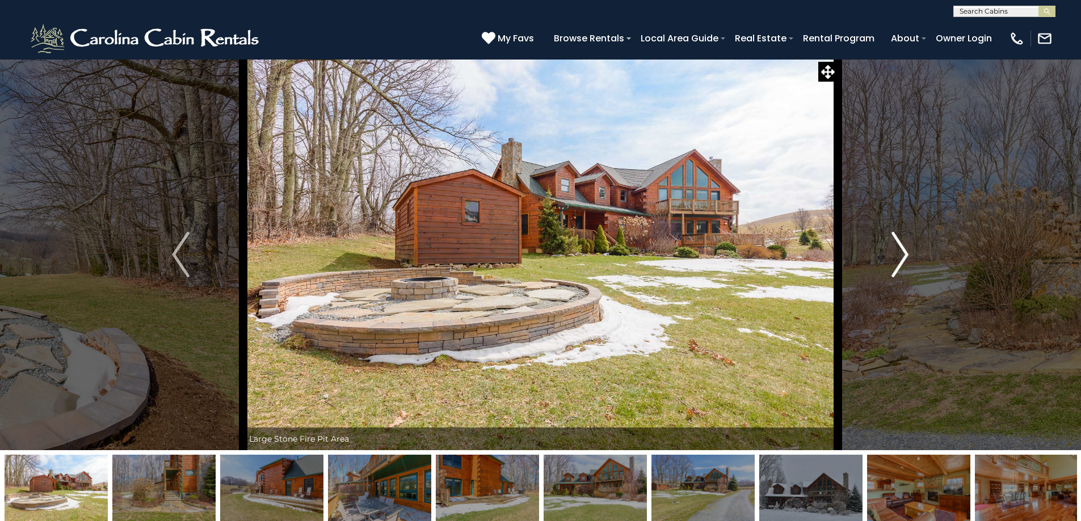
click at [889, 259] on button "Next" at bounding box center [900, 255] width 125 height 392
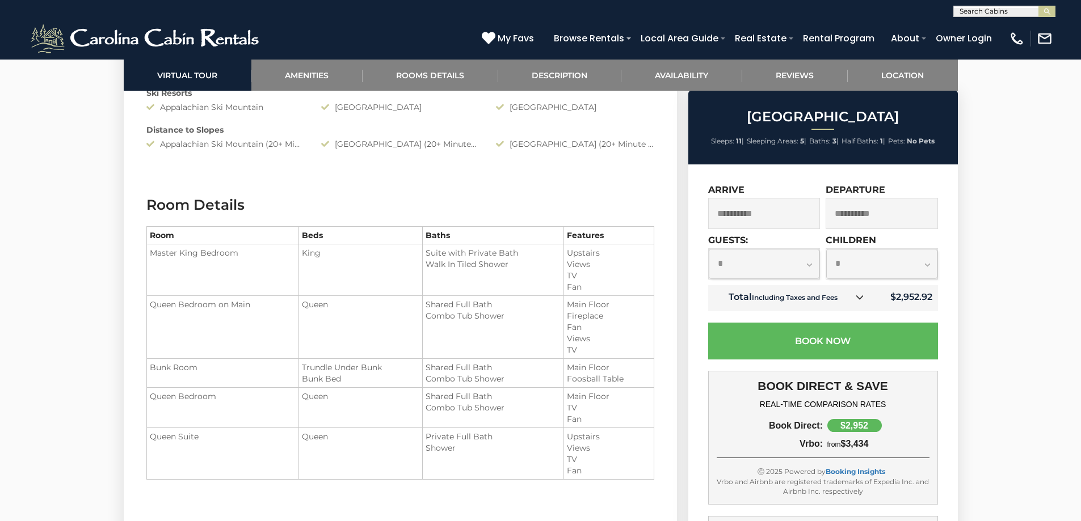
scroll to position [1305, 0]
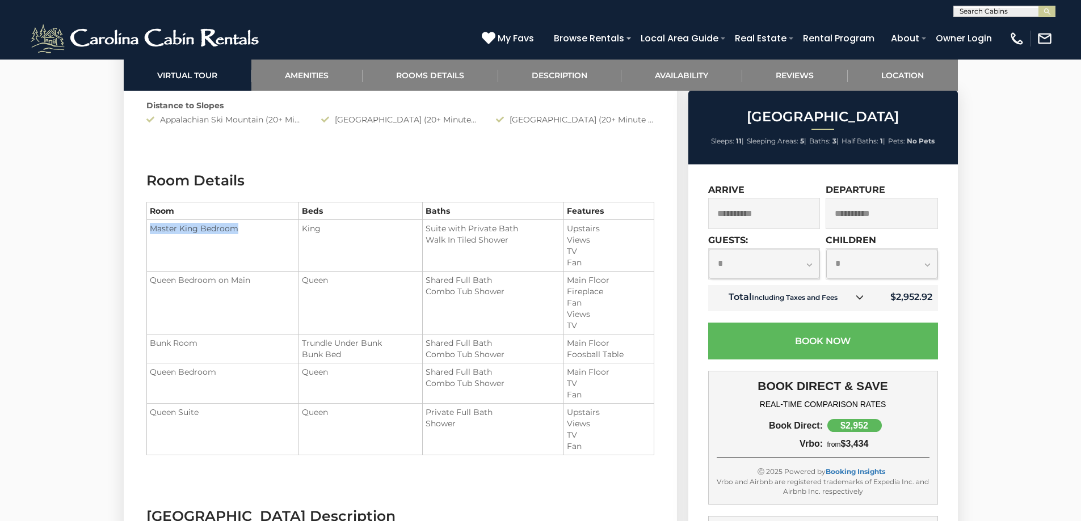
drag, startPoint x: 151, startPoint y: 229, endPoint x: 239, endPoint y: 225, distance: 88.6
click at [239, 225] on td "Master King Bedroom" at bounding box center [222, 246] width 153 height 52
drag, startPoint x: 205, startPoint y: 339, endPoint x: 157, endPoint y: 342, distance: 48.3
click at [157, 342] on td "Bunk Room" at bounding box center [222, 349] width 153 height 29
click at [177, 249] on td "Master King Bedroom" at bounding box center [222, 246] width 153 height 52
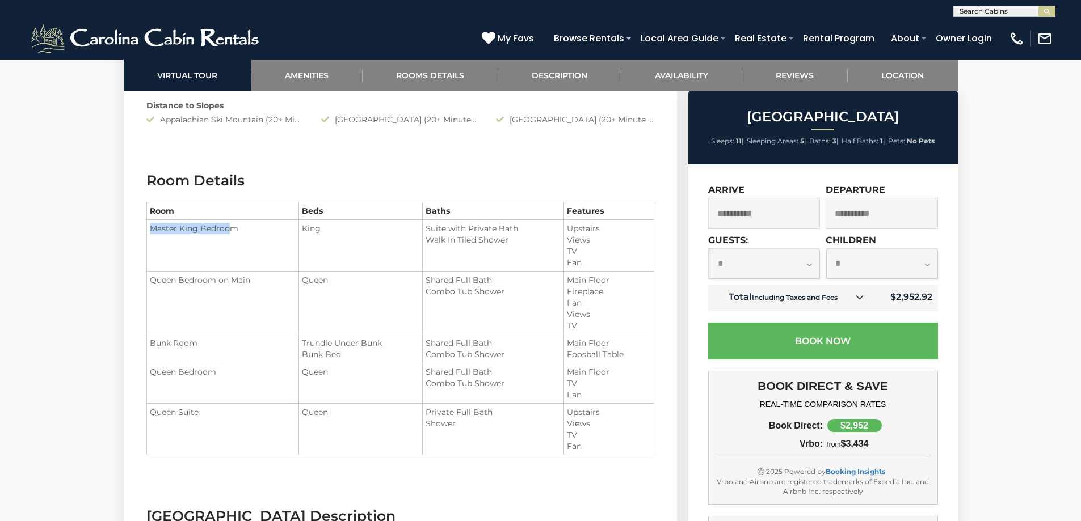
drag, startPoint x: 149, startPoint y: 229, endPoint x: 228, endPoint y: 223, distance: 79.1
click at [228, 223] on td "Master King Bedroom" at bounding box center [222, 246] width 153 height 52
drag, startPoint x: 154, startPoint y: 276, endPoint x: 226, endPoint y: 277, distance: 72.6
click at [226, 277] on td "Queen Bedroom on Main" at bounding box center [222, 303] width 153 height 63
drag, startPoint x: 148, startPoint y: 370, endPoint x: 227, endPoint y: 368, distance: 78.9
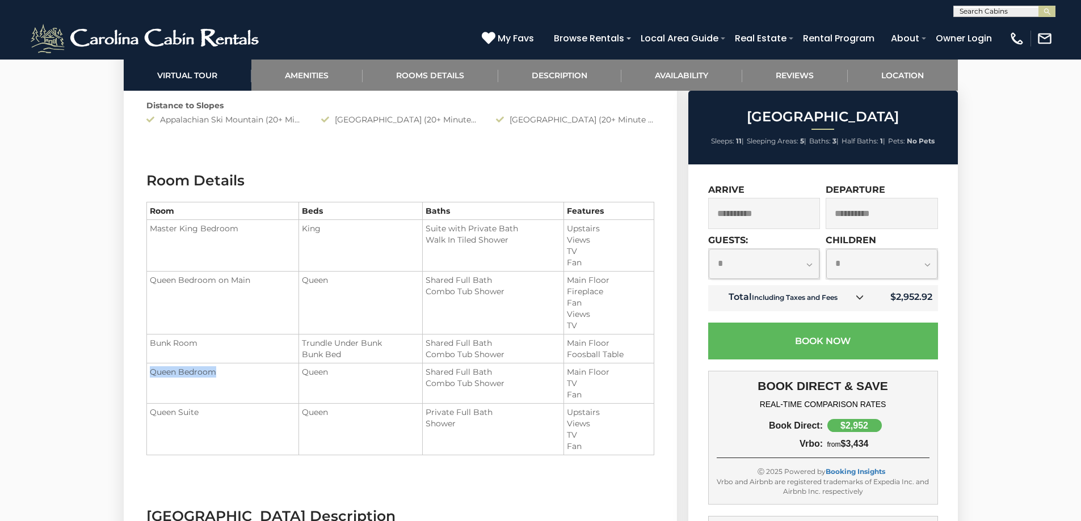
click at [227, 368] on td "Queen Bedroom" at bounding box center [222, 384] width 153 height 40
drag, startPoint x: 153, startPoint y: 413, endPoint x: 186, endPoint y: 411, distance: 33.0
click at [186, 411] on td "Queen Suite" at bounding box center [222, 430] width 153 height 52
drag, startPoint x: 205, startPoint y: 342, endPoint x: 152, endPoint y: 342, distance: 53.9
click at [152, 342] on td "Bunk Room" at bounding box center [222, 349] width 153 height 29
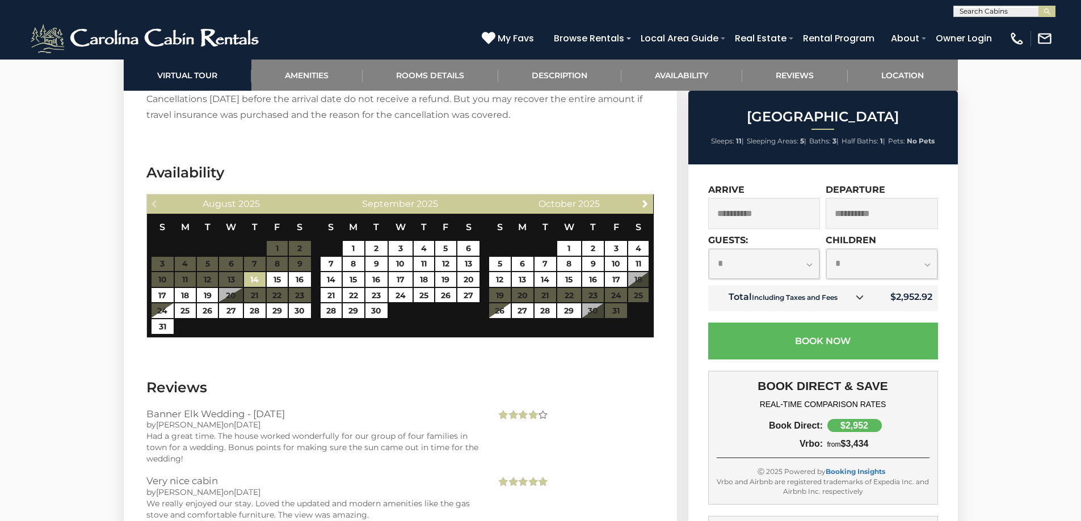
scroll to position [1702, 0]
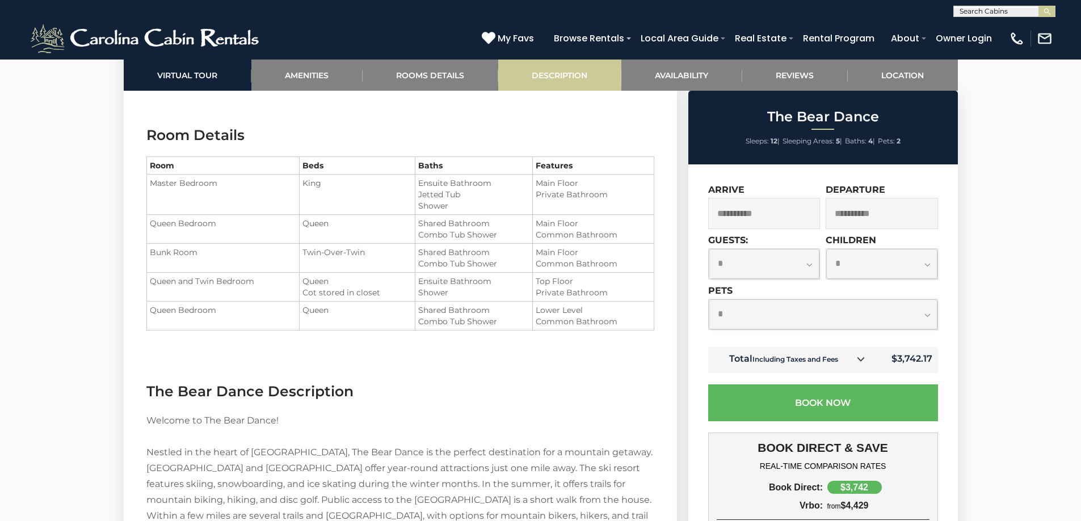
scroll to position [1078, 0]
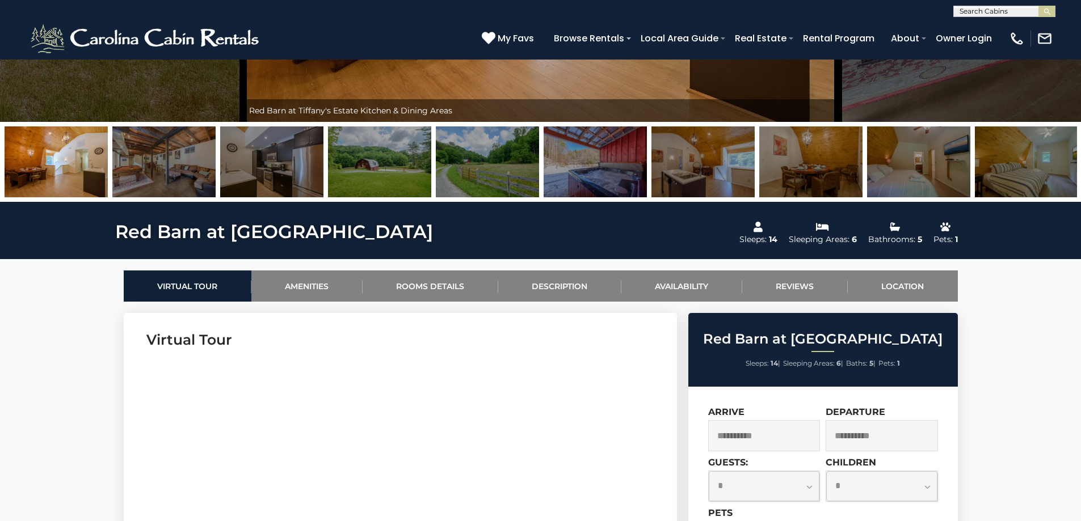
scroll to position [511, 0]
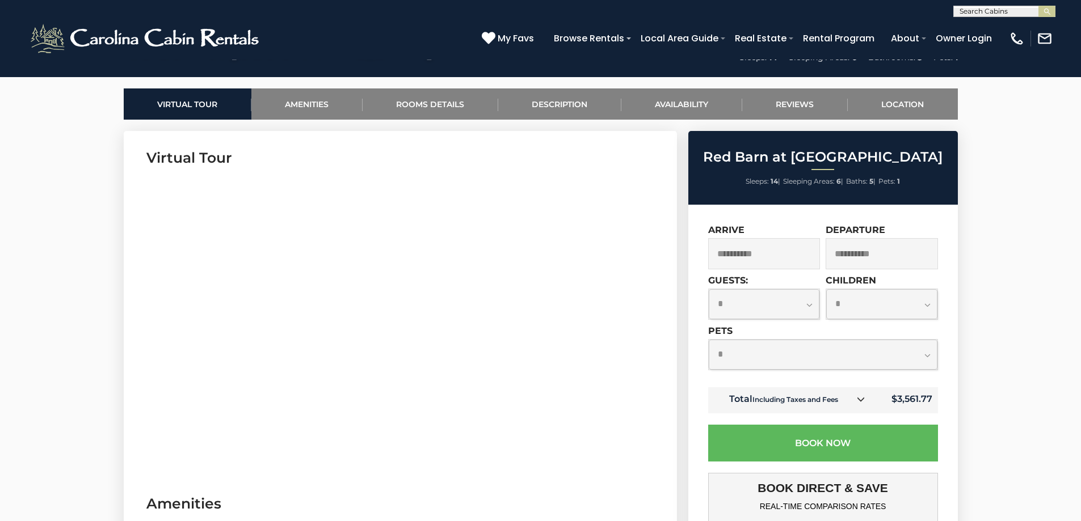
click at [806, 304] on select "**********" at bounding box center [764, 304] width 111 height 30
select select "**"
click at [709, 289] on select "**********" at bounding box center [764, 304] width 111 height 30
click at [790, 353] on select "**********" at bounding box center [823, 355] width 229 height 30
select select "*"
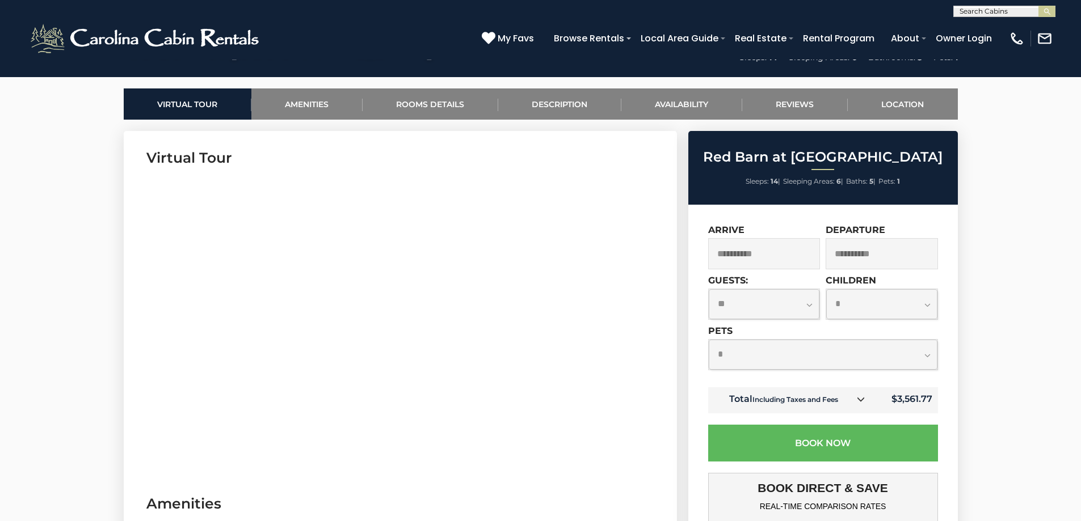
click at [709, 340] on select "**********" at bounding box center [823, 355] width 229 height 30
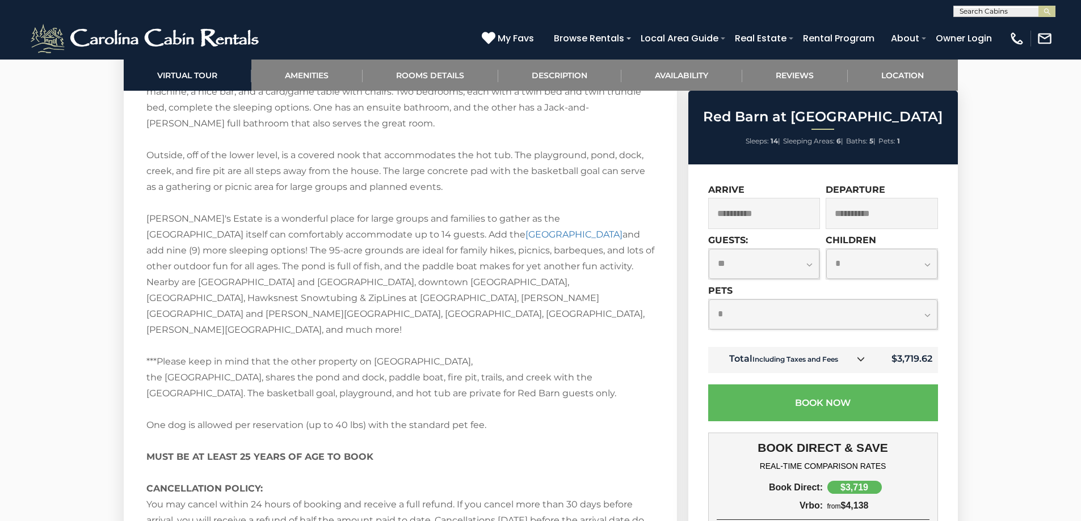
scroll to position [2502, 0]
drag, startPoint x: 207, startPoint y: 324, endPoint x: 558, endPoint y: 326, distance: 350.7
drag, startPoint x: 169, startPoint y: 345, endPoint x: 312, endPoint y: 342, distance: 143.0
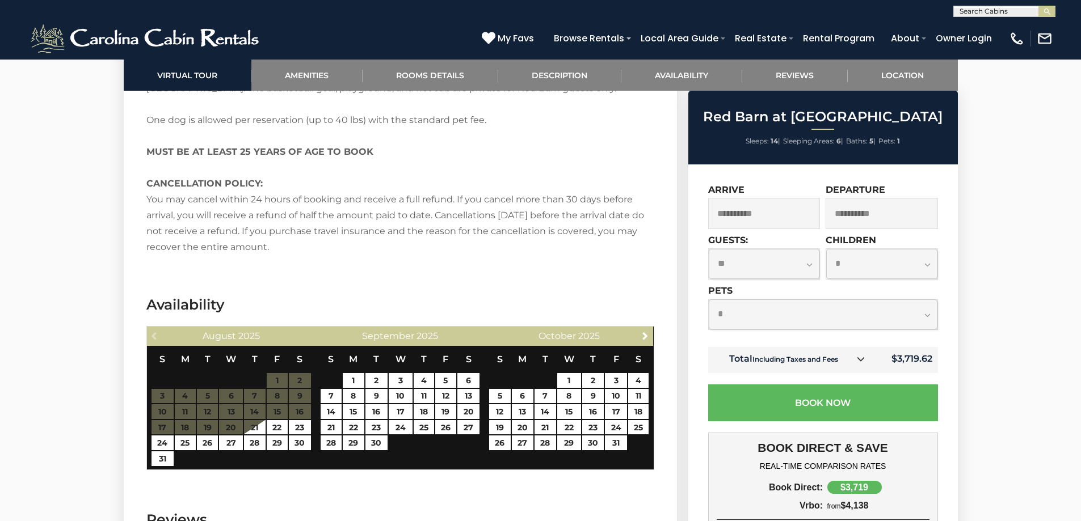
scroll to position [2786, 0]
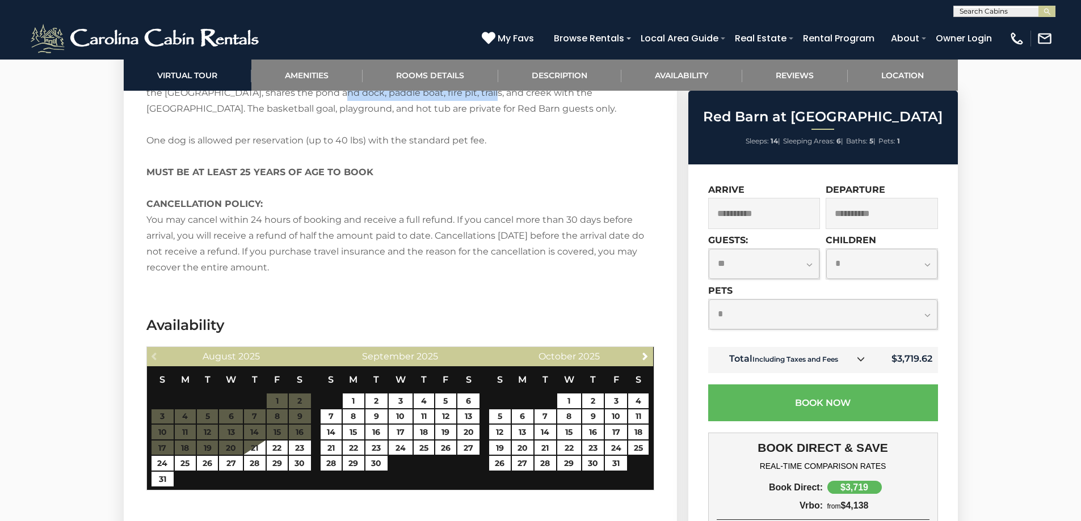
click at [790, 267] on select "**********" at bounding box center [764, 264] width 111 height 30
select select "**"
click at [709, 249] on select "**********" at bounding box center [764, 264] width 111 height 30
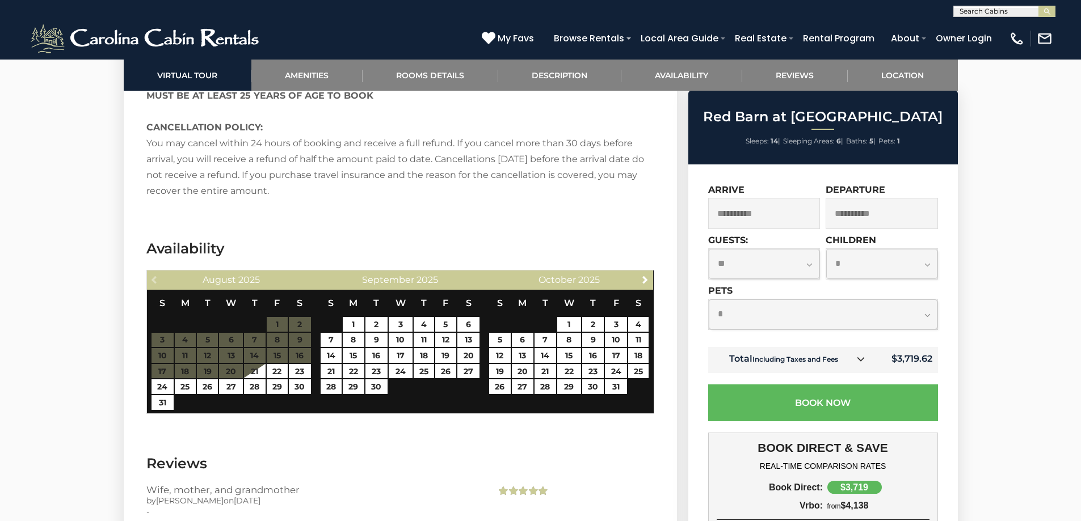
scroll to position [2843, 0]
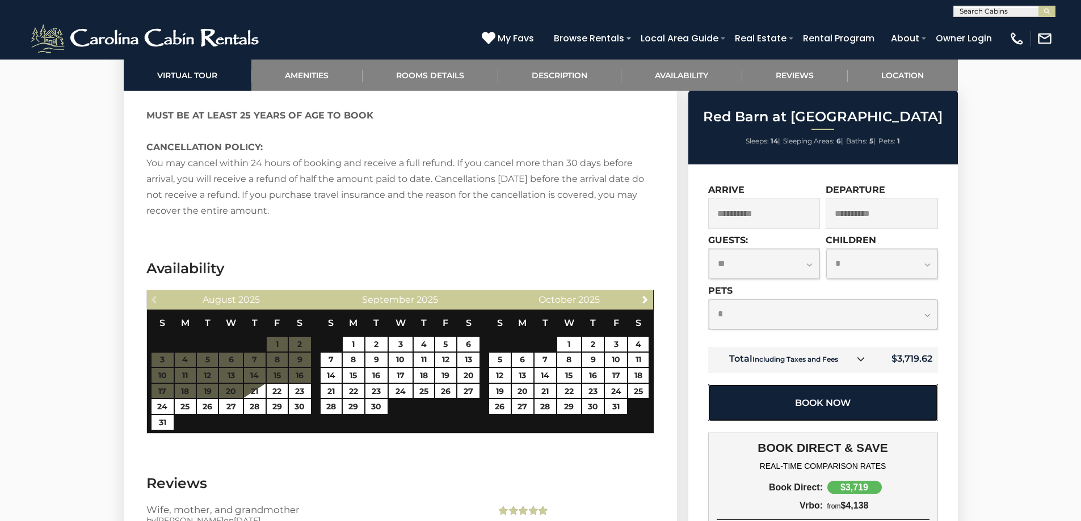
click at [829, 402] on button "Book Now" at bounding box center [823, 403] width 230 height 37
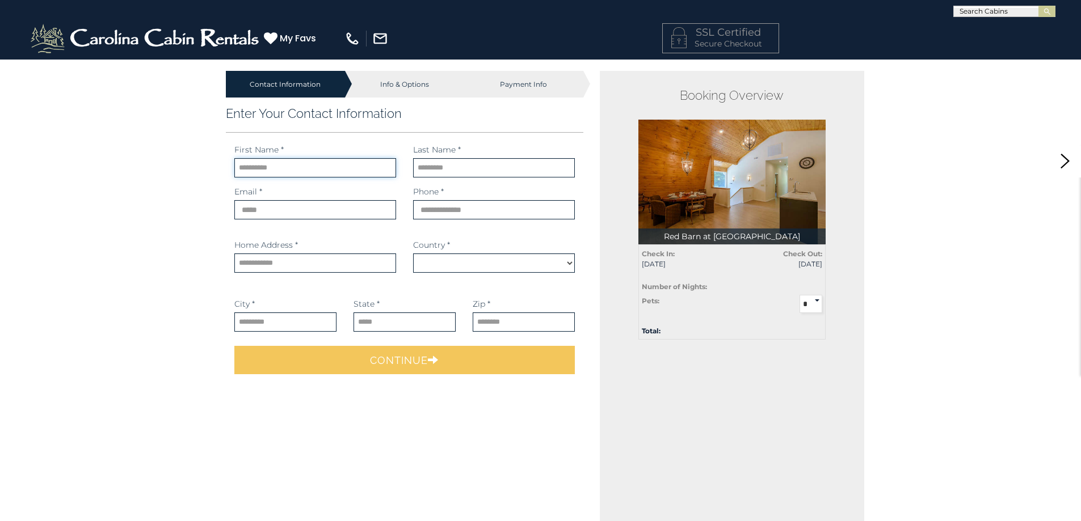
click at [304, 169] on input "text" at bounding box center [315, 167] width 162 height 19
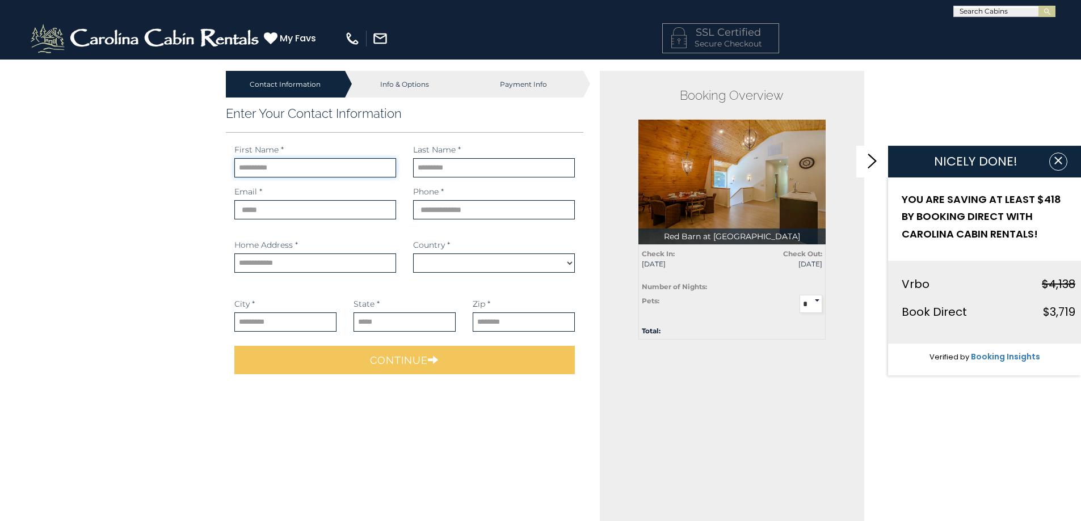
select select "*********"
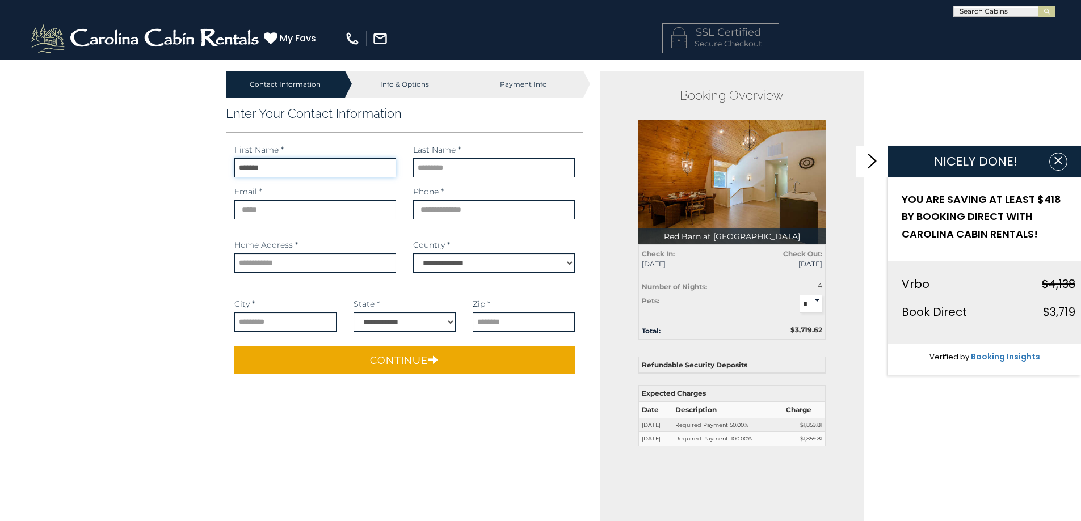
type input "*******"
type input "******"
type input "**********"
click at [289, 258] on input "text" at bounding box center [315, 263] width 162 height 19
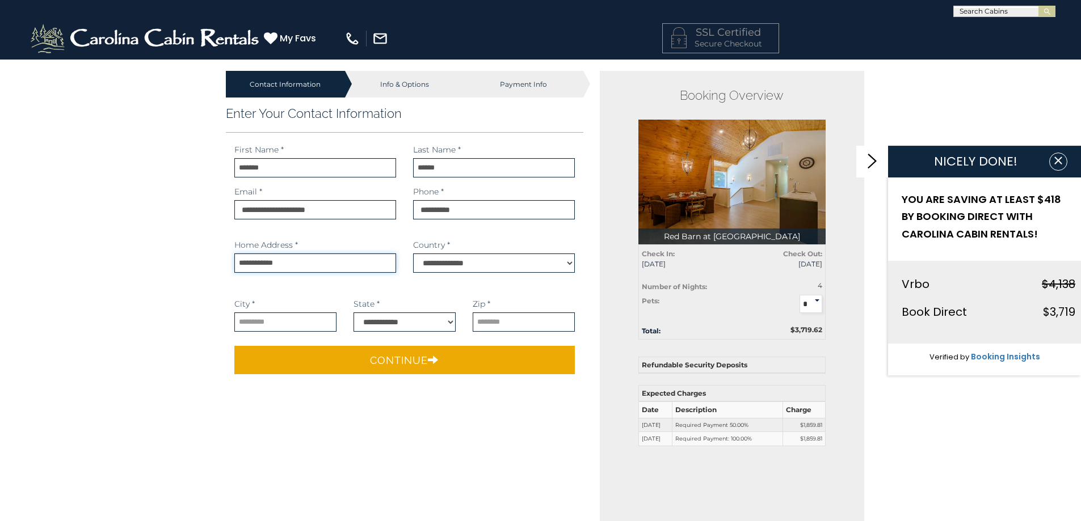
type input "**********"
click at [258, 313] on input "text" at bounding box center [285, 322] width 102 height 19
type input "*********"
select select "**"
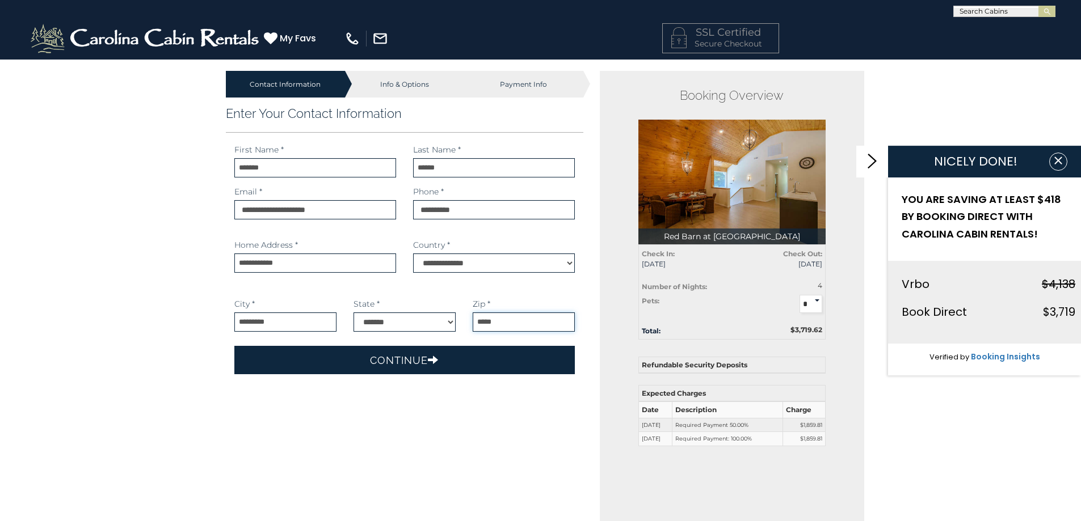
type input "*****"
click at [392, 360] on button "Continue" at bounding box center [404, 360] width 341 height 28
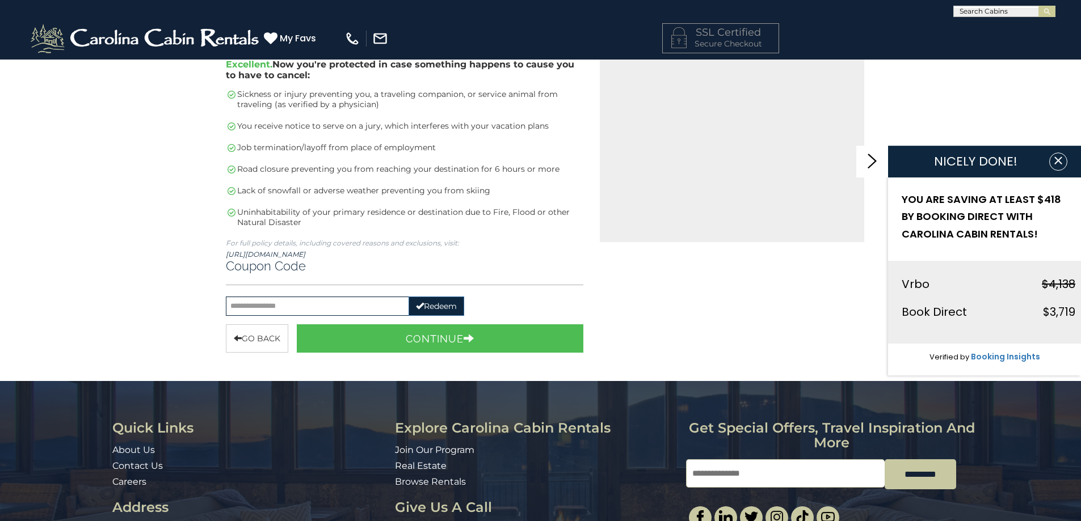
scroll to position [227, 0]
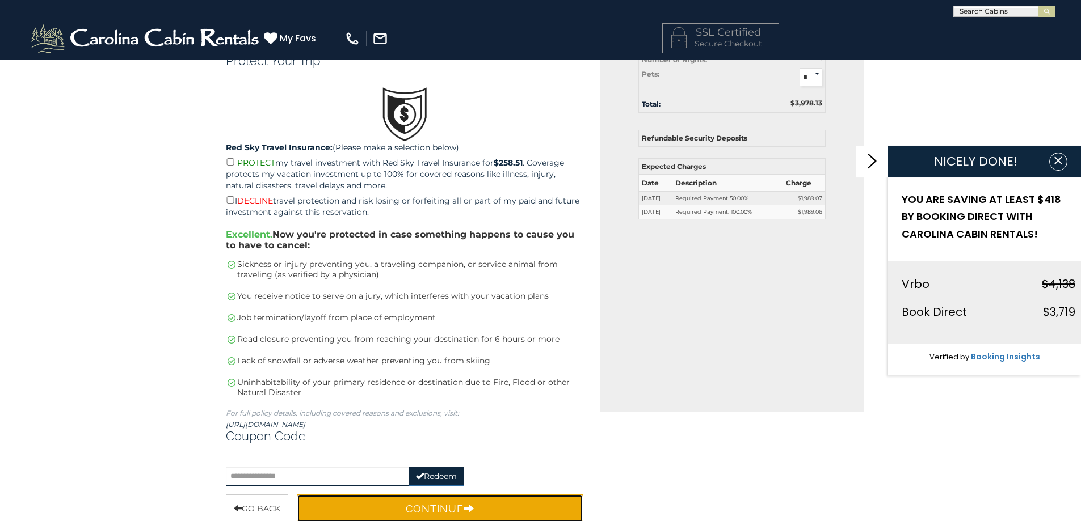
click at [495, 512] on button "Continue" at bounding box center [440, 509] width 287 height 28
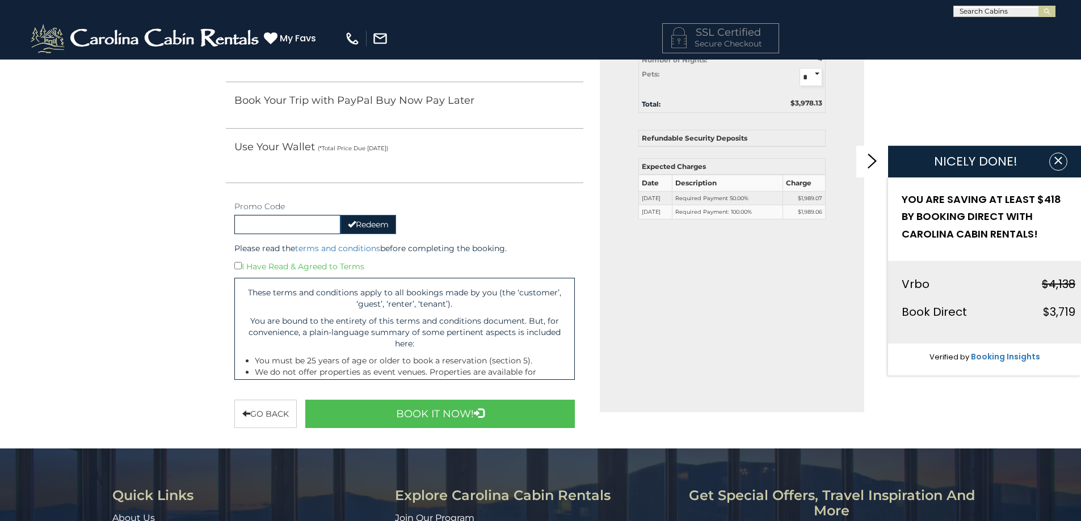
scroll to position [224, 0]
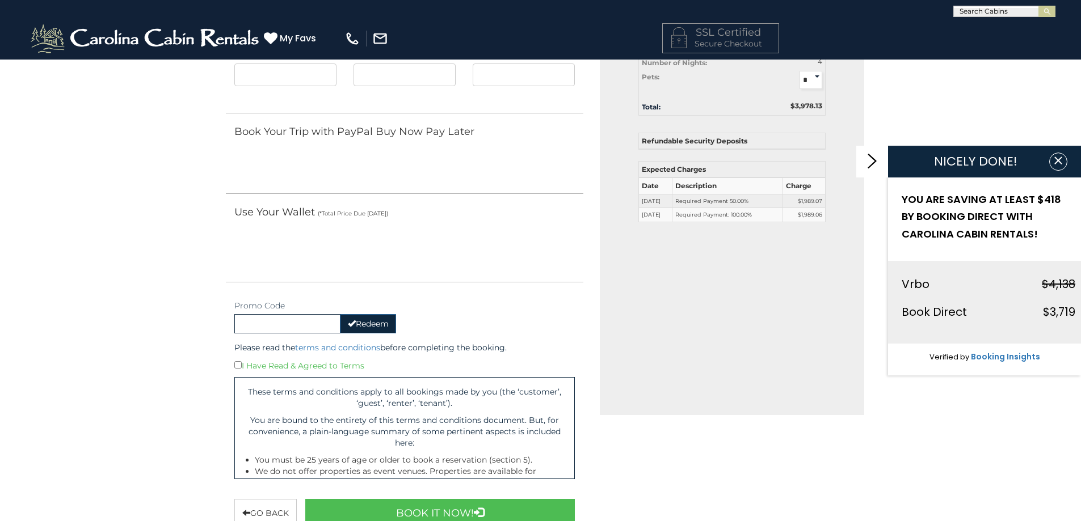
click at [814, 77] on select "* *" at bounding box center [811, 80] width 23 height 18
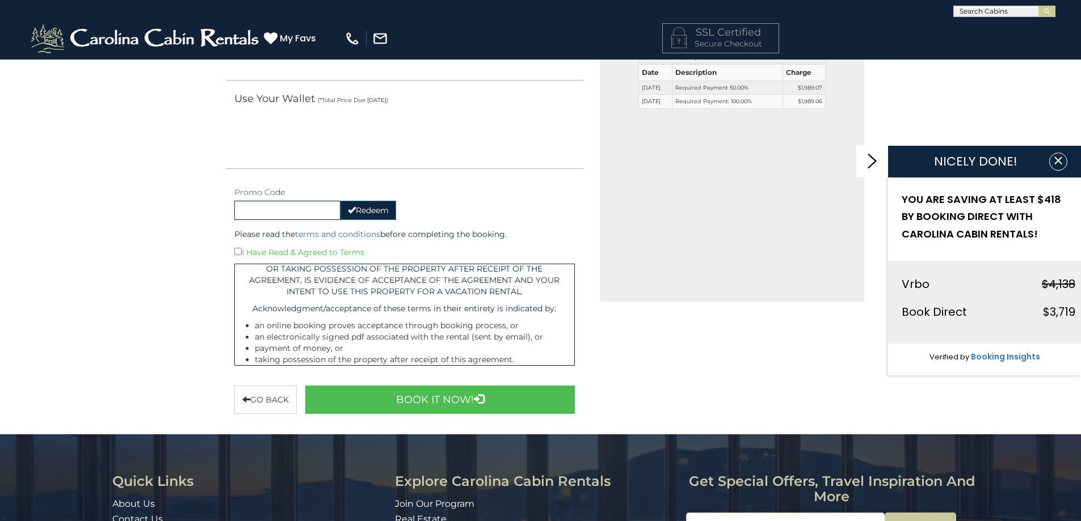
scroll to position [7608, 0]
click at [426, 300] on p "ALL RESERVATIONS MADE VIA THE WEB HAVE ACCEPTED AND AGREED TO ALL TERMS IN THIS…" at bounding box center [404, 243] width 323 height 113
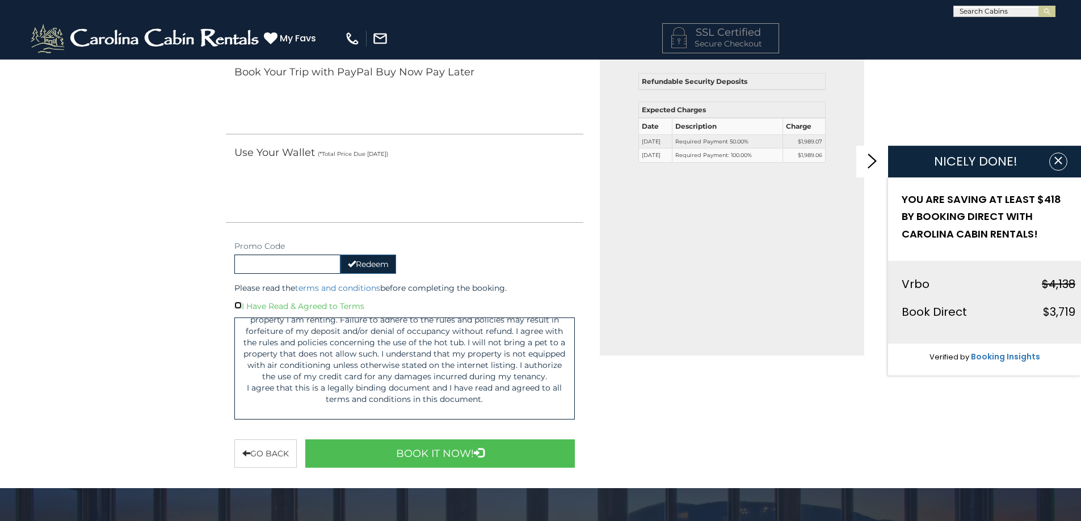
scroll to position [340, 0]
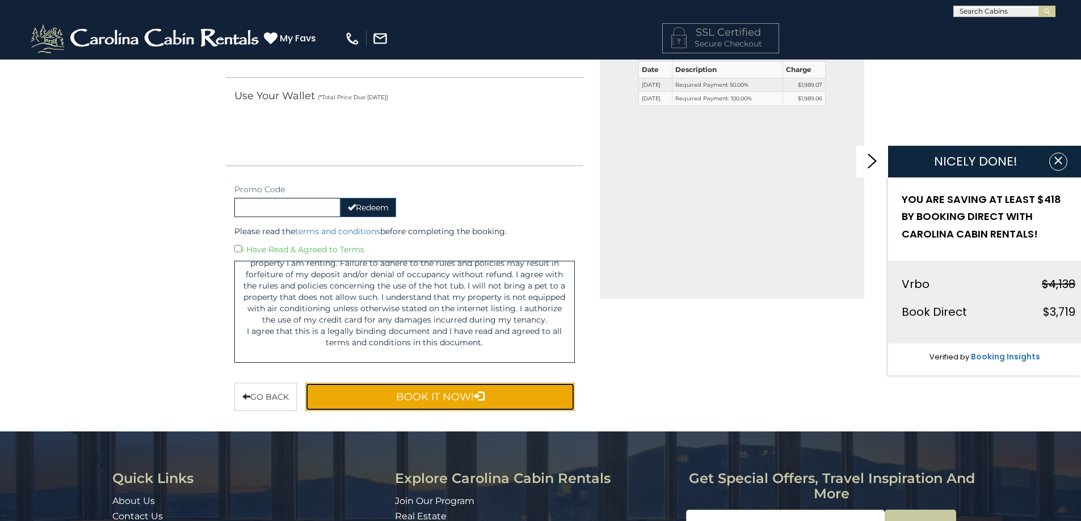
click at [458, 405] on button "Book It Now!" at bounding box center [440, 397] width 270 height 28
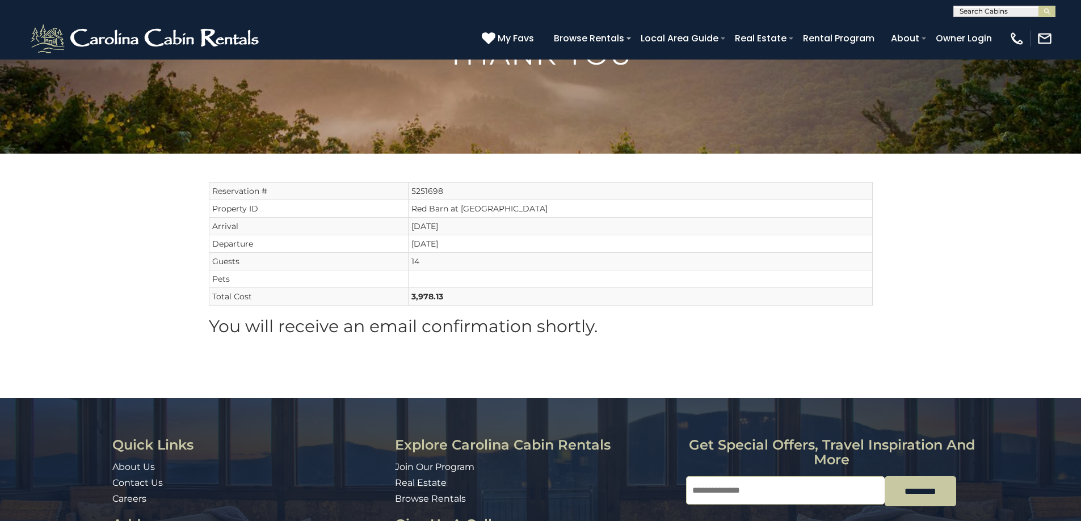
scroll to position [113, 0]
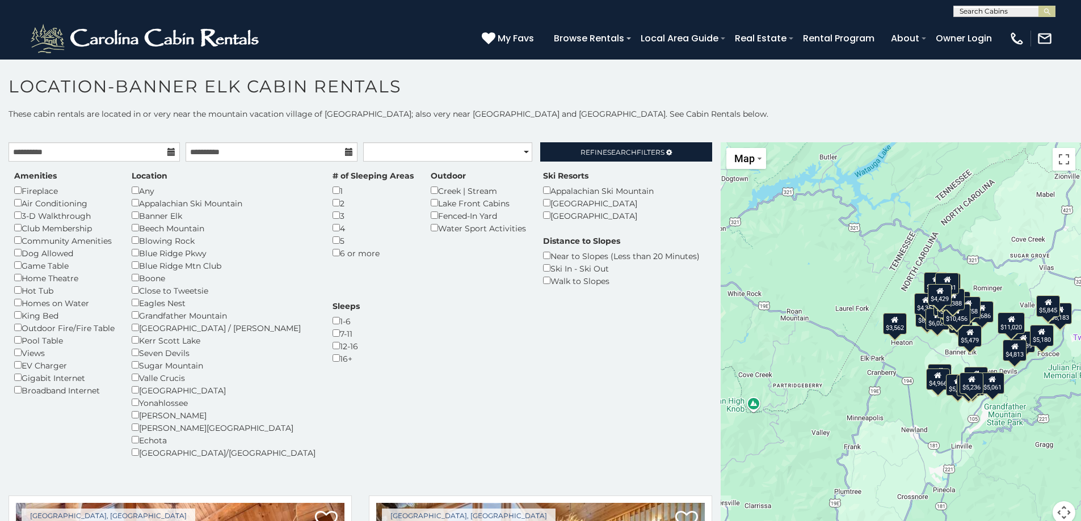
scroll to position [2876, 0]
